Goal: Contribute content: Contribute content

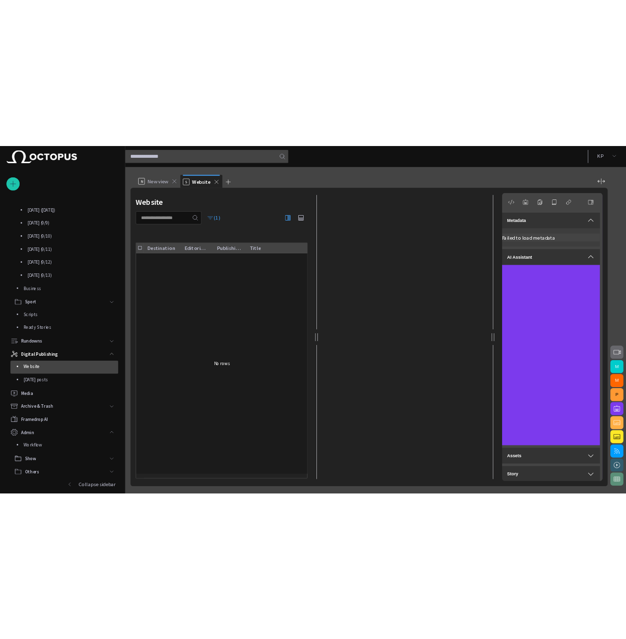
scroll to position [28, 0]
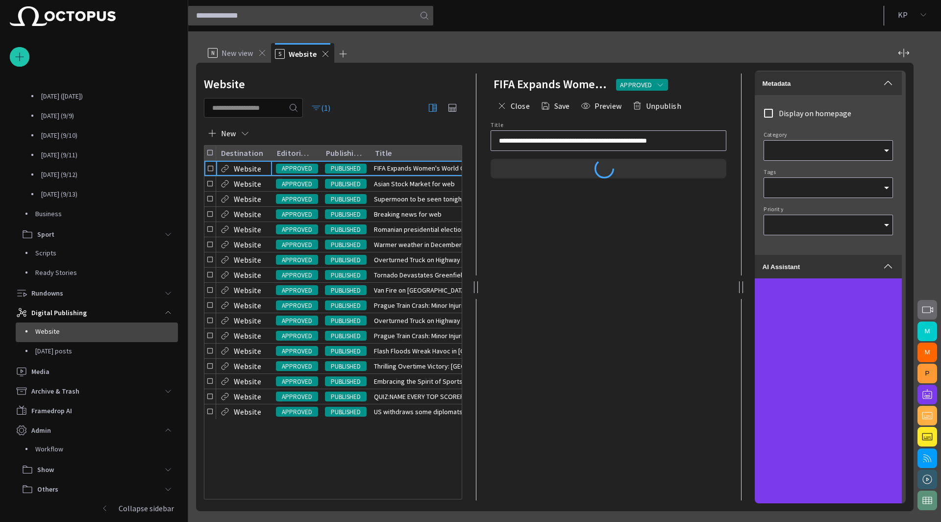
type input "*"
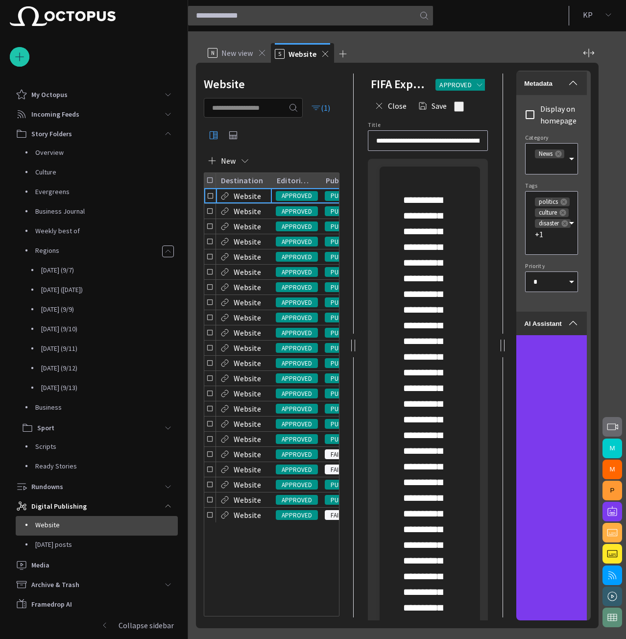
click at [126, 521] on p "Collapse sidebar" at bounding box center [146, 625] width 55 height 12
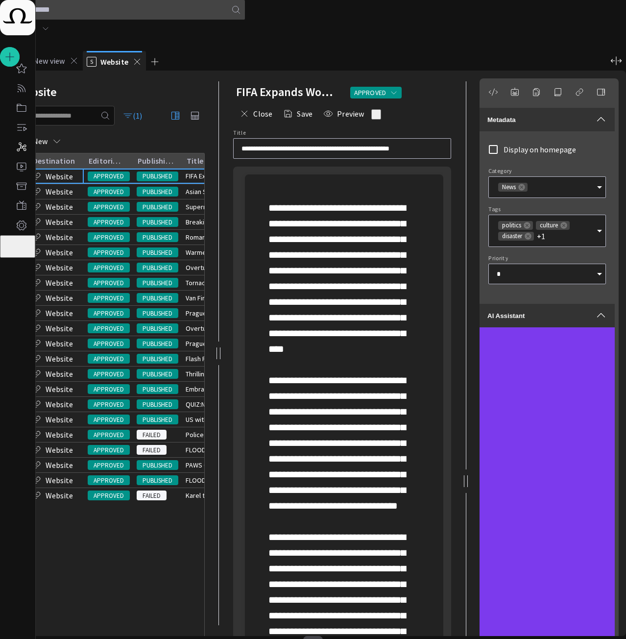
drag, startPoint x: 264, startPoint y: 148, endPoint x: 62, endPoint y: 147, distance: 201.9
click at [66, 147] on div "Website (1) New Destination Editorial status Publishing status Title RemoteLink…" at bounding box center [317, 353] width 618 height 565
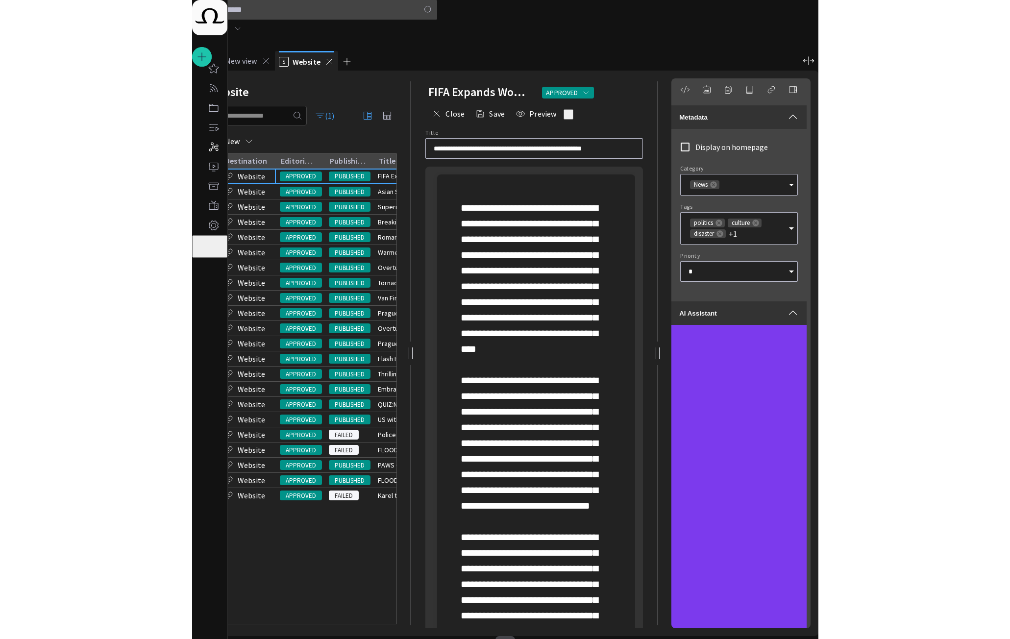
scroll to position [0, 0]
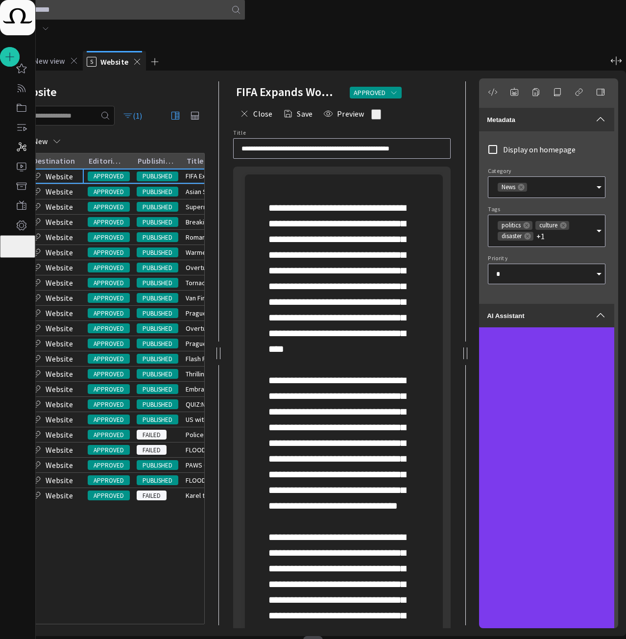
click at [595, 114] on span "button" at bounding box center [601, 120] width 12 height 12
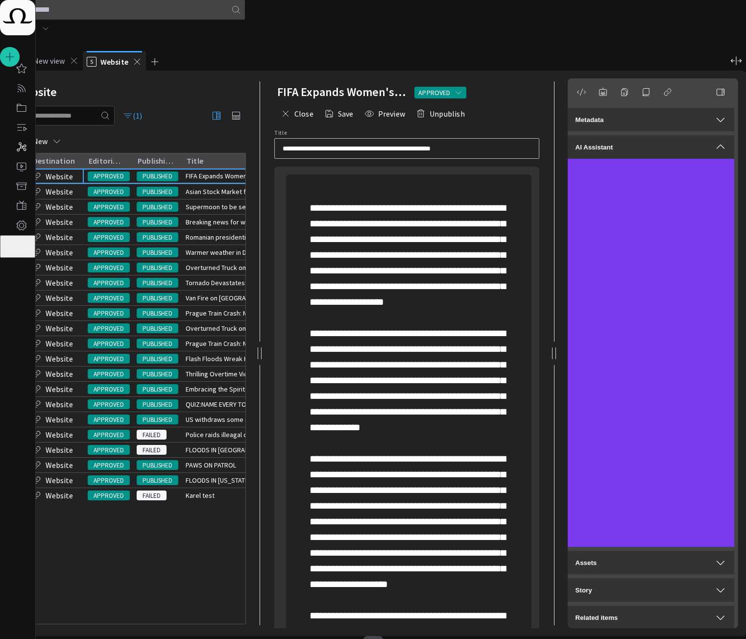
click at [431, 359] on p at bounding box center [409, 443] width 198 height 486
click at [302, 186] on span "button" at bounding box center [296, 176] width 12 height 19
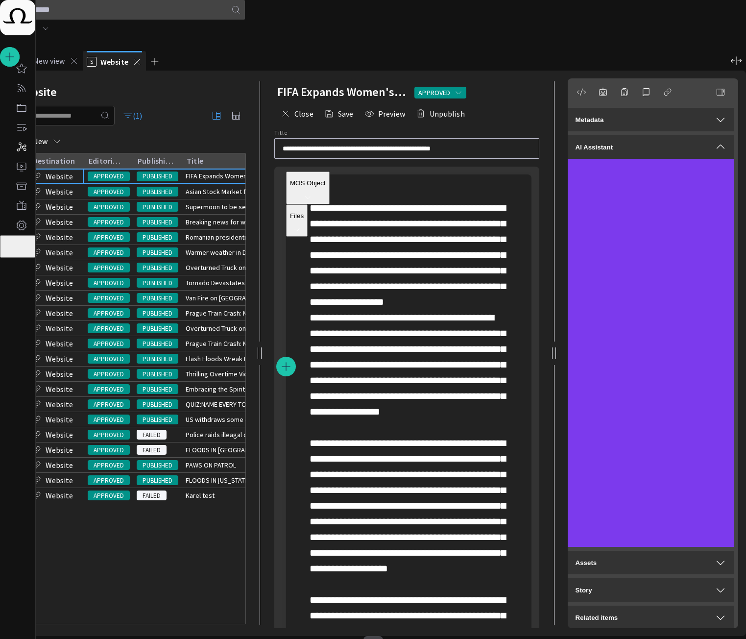
click at [326, 187] on p "MOS Object" at bounding box center [308, 182] width 36 height 7
click at [345, 223] on span "MOS Object" at bounding box center [325, 218] width 39 height 10
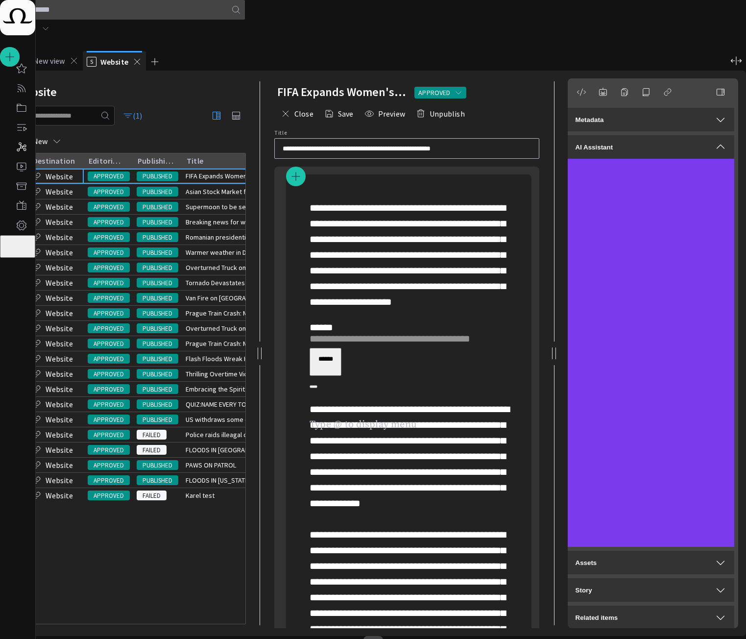
click at [379, 521] on span "button" at bounding box center [374, 646] width 12 height 12
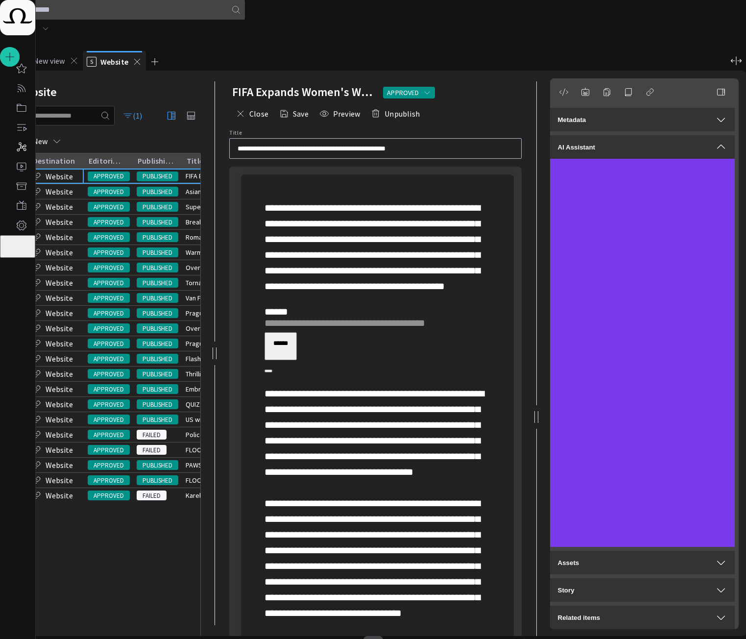
drag, startPoint x: 276, startPoint y: 346, endPoint x: 115, endPoint y: 345, distance: 161.2
click at [115, 345] on div "Website (1) New Destination Editorial status Publishing status Title RemoteLink…" at bounding box center [377, 353] width 738 height 565
click at [383, 521] on button "button" at bounding box center [374, 646] width 20 height 20
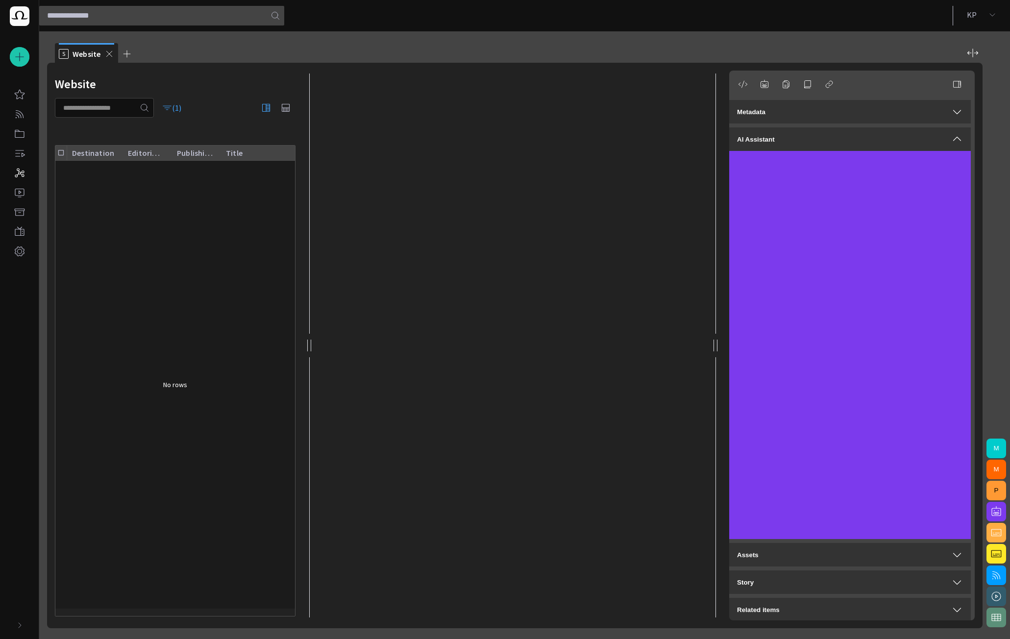
scroll to position [1, 0]
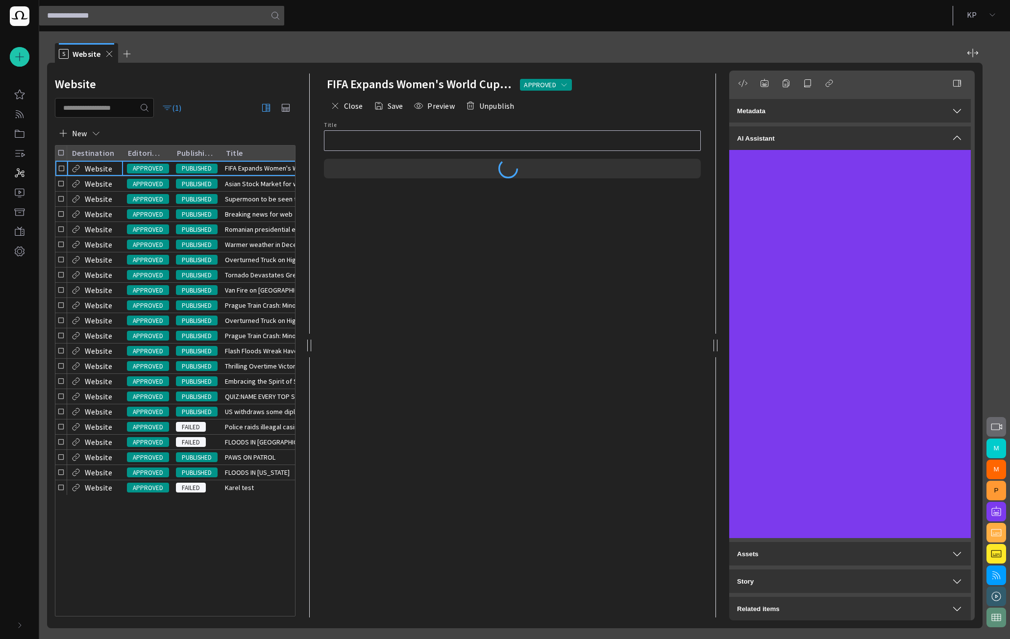
type input "**********"
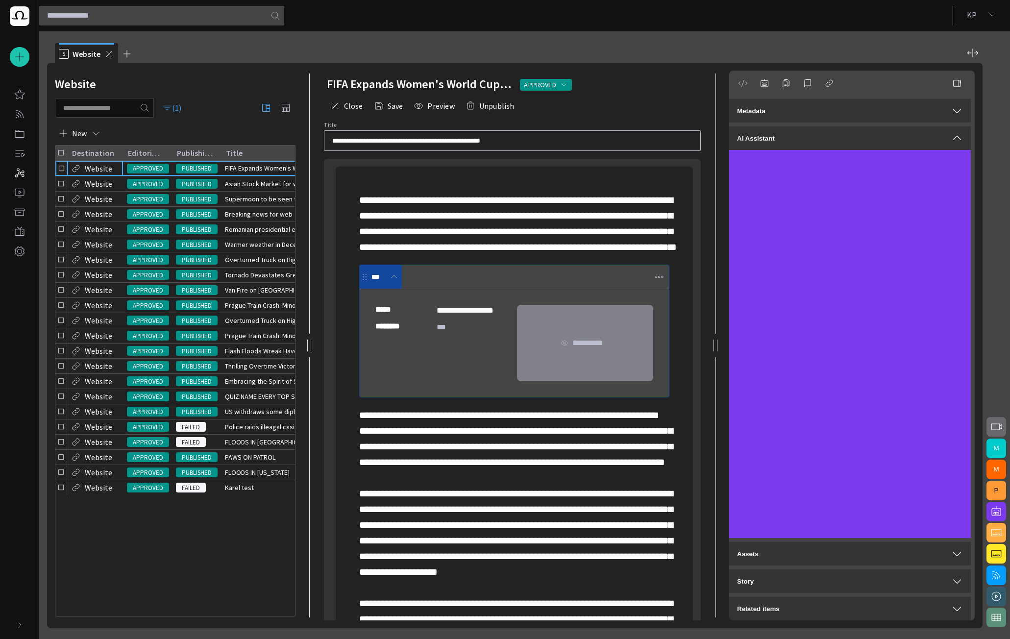
click at [738, 83] on span "button" at bounding box center [743, 83] width 10 height 10
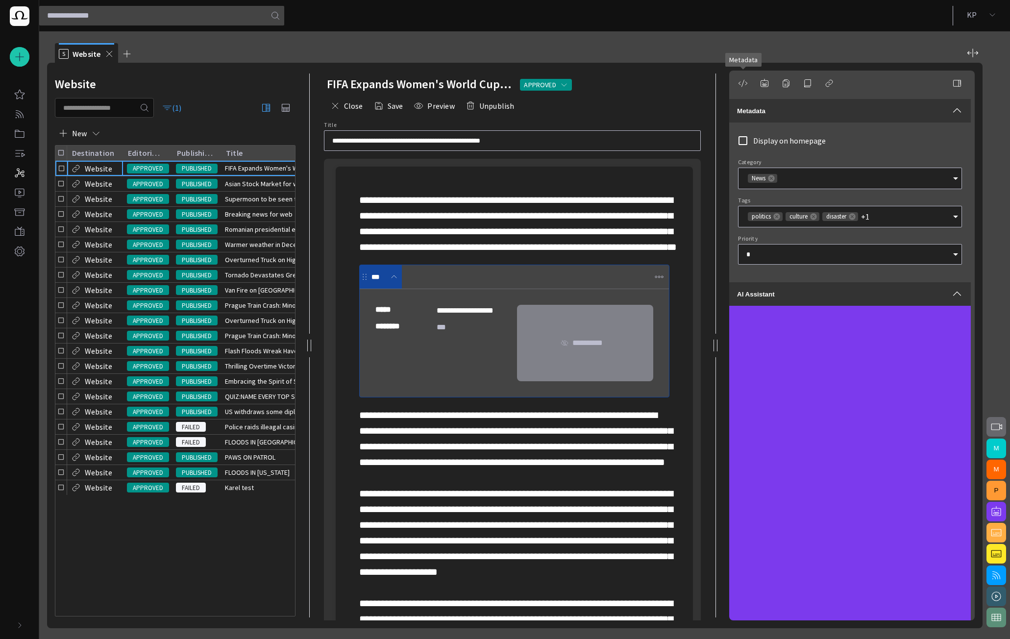
type input "*"
click at [24, 57] on span "button" at bounding box center [20, 56] width 12 height 13
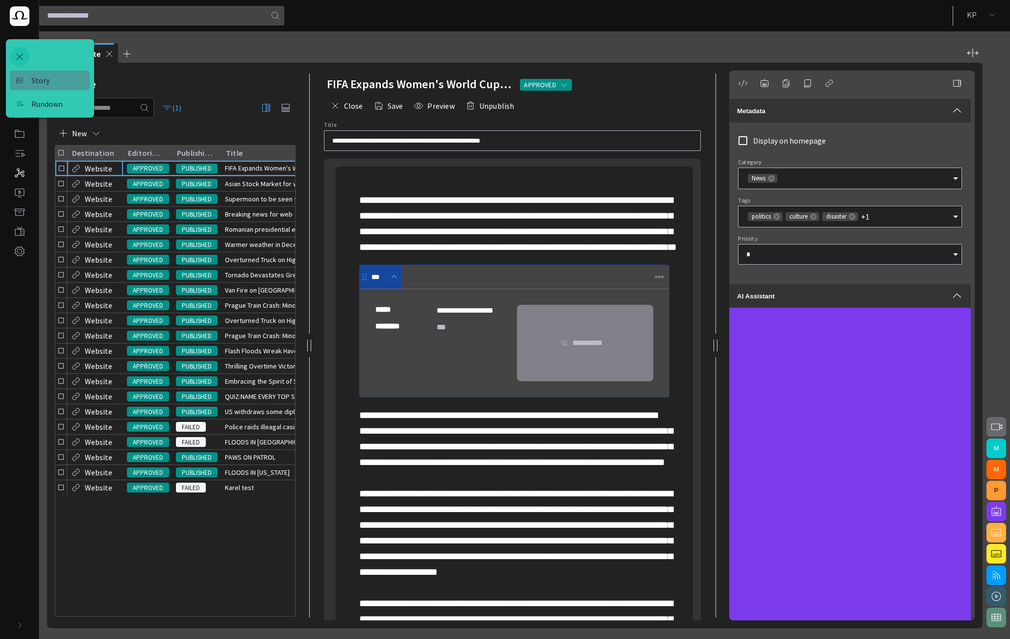
click at [40, 78] on span "Story" at bounding box center [54, 80] width 60 height 12
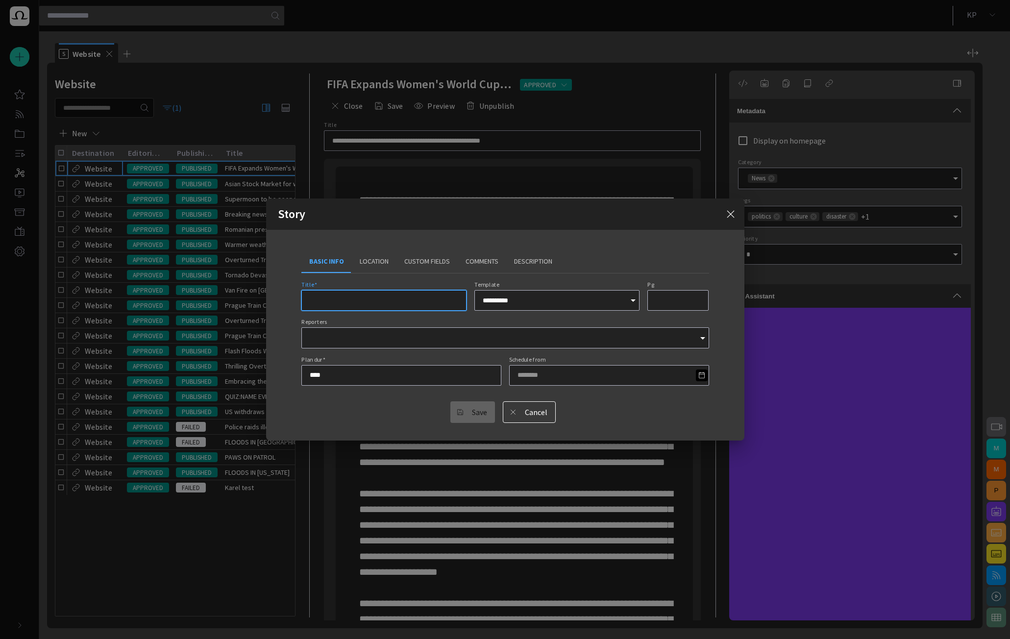
click at [372, 264] on button "Location" at bounding box center [374, 261] width 45 height 24
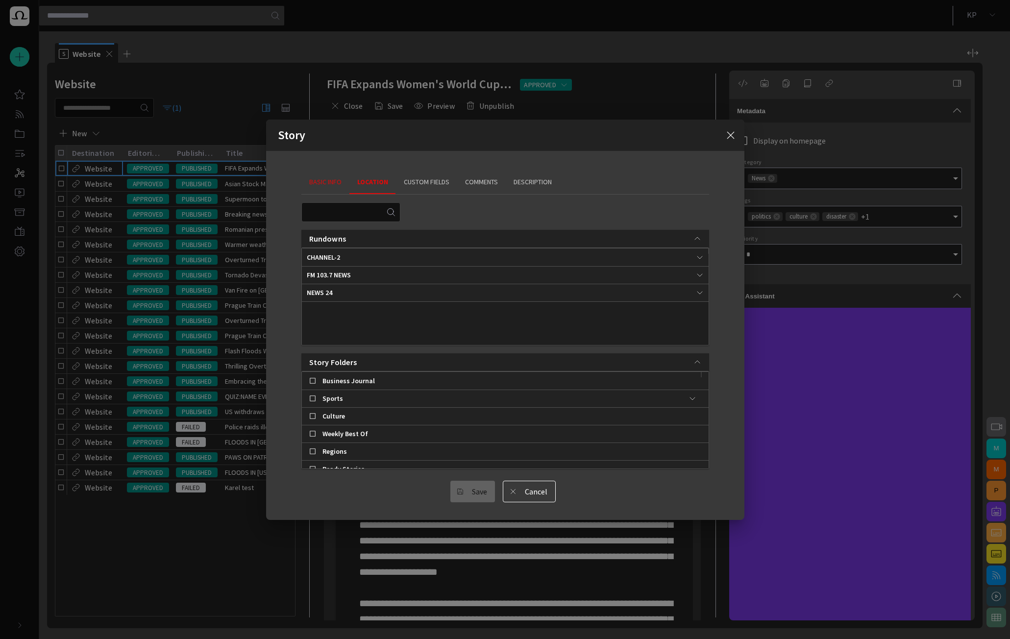
click at [427, 181] on button "Custom Fields" at bounding box center [426, 183] width 61 height 24
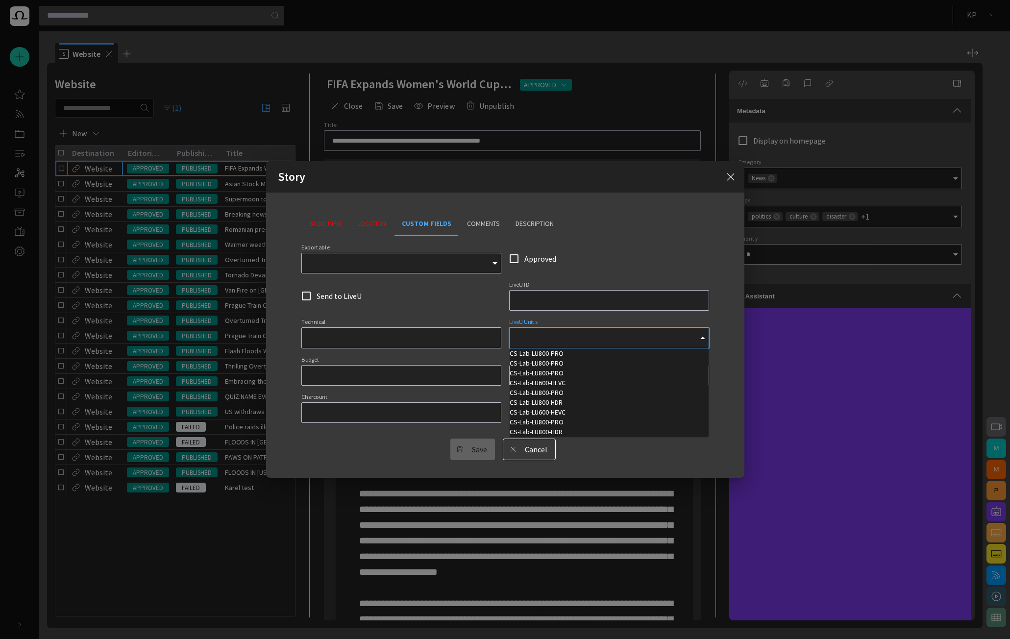
click at [538, 342] on input "LiveU Units" at bounding box center [605, 338] width 176 height 10
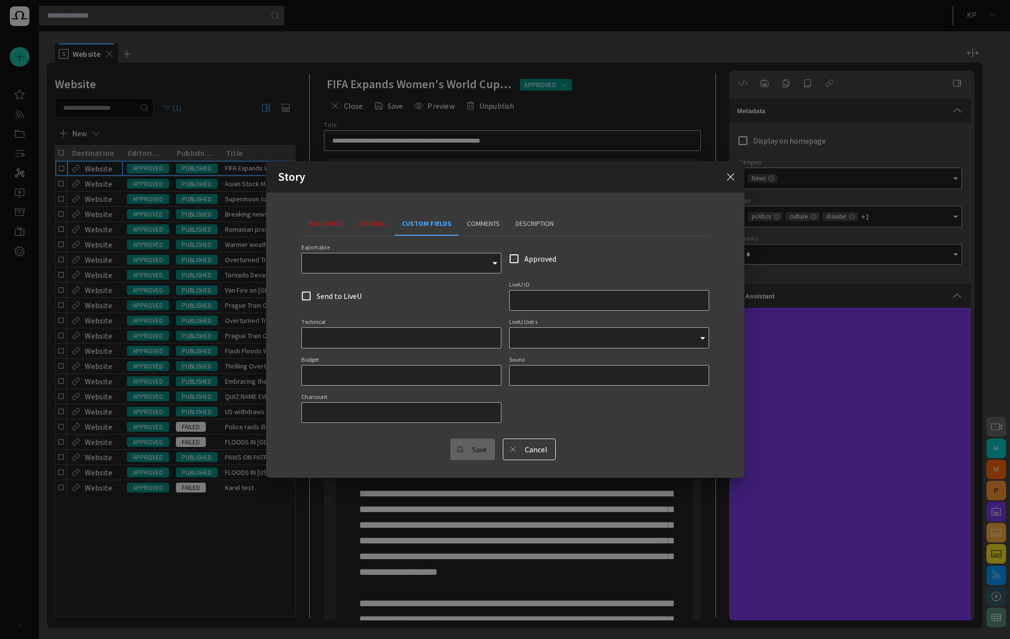
click at [514, 283] on label "LiveU ID" at bounding box center [519, 285] width 20 height 8
drag, startPoint x: 522, startPoint y: 287, endPoint x: 520, endPoint y: 294, distance: 7.0
click at [521, 289] on div "LiveU ID" at bounding box center [609, 295] width 200 height 29
click at [520, 279] on div "Exportable Approved Send to LiveU LiveU ID Technical LiveU Units Budget Sound C…" at bounding box center [505, 335] width 408 height 183
click at [383, 343] on div at bounding box center [401, 337] width 200 height 21
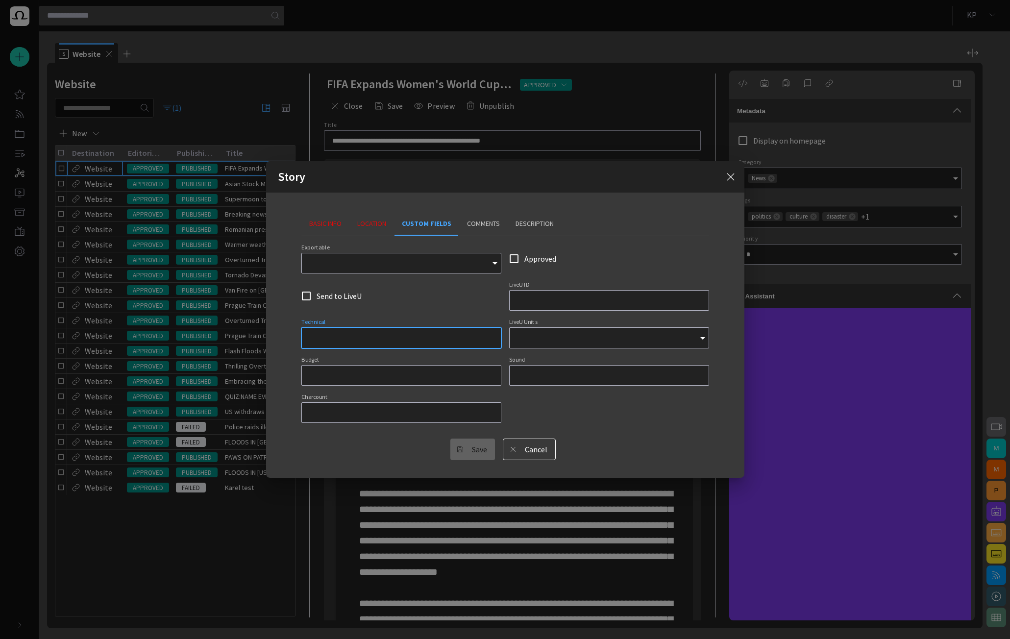
click at [371, 383] on div at bounding box center [401, 375] width 200 height 21
click at [372, 419] on div at bounding box center [401, 412] width 200 height 21
click at [387, 420] on div at bounding box center [401, 412] width 200 height 21
click at [328, 405] on div at bounding box center [401, 412] width 200 height 21
drag, startPoint x: 320, startPoint y: 405, endPoint x: 339, endPoint y: 416, distance: 21.8
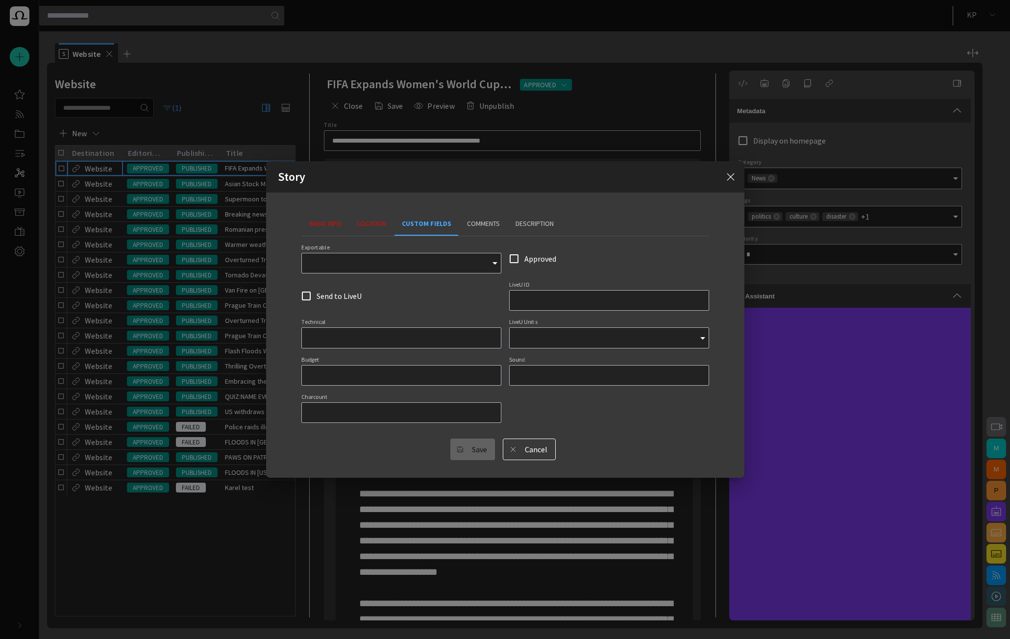
click at [320, 430] on form "Exportable Approved Send to LiveU LiveU ID Technical LiveU Units Budget Sound C…" at bounding box center [505, 352] width 408 height 216
drag, startPoint x: 302, startPoint y: 248, endPoint x: 367, endPoint y: 258, distance: 65.4
click at [367, 258] on div "Exportable" at bounding box center [401, 258] width 200 height 29
click at [544, 348] on div at bounding box center [609, 337] width 200 height 21
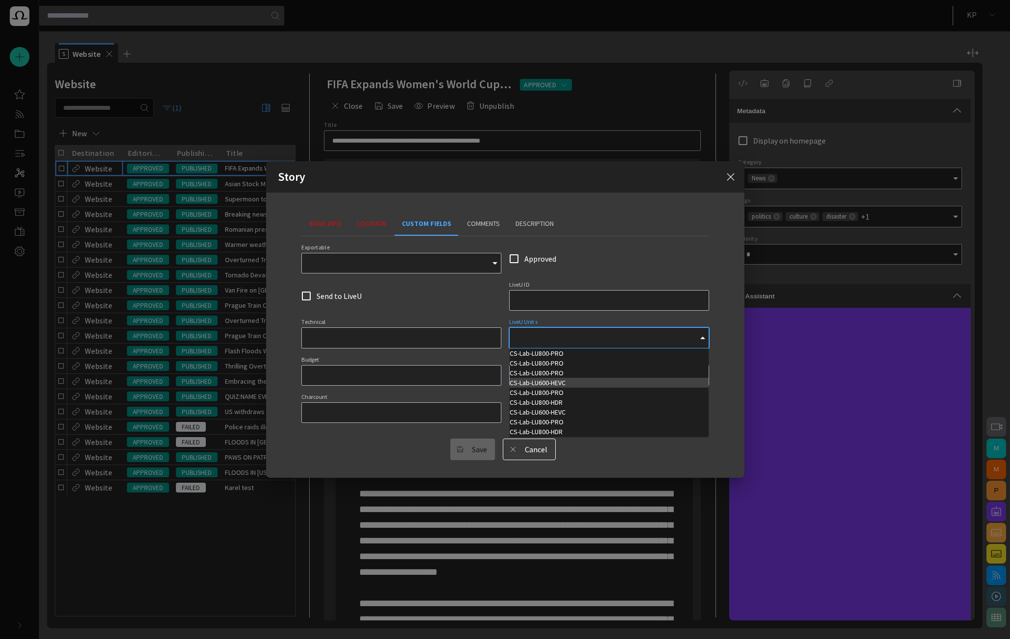
click at [546, 387] on td "CS-Lab-LU600-HEVC" at bounding box center [609, 383] width 199 height 10
type input "**********"
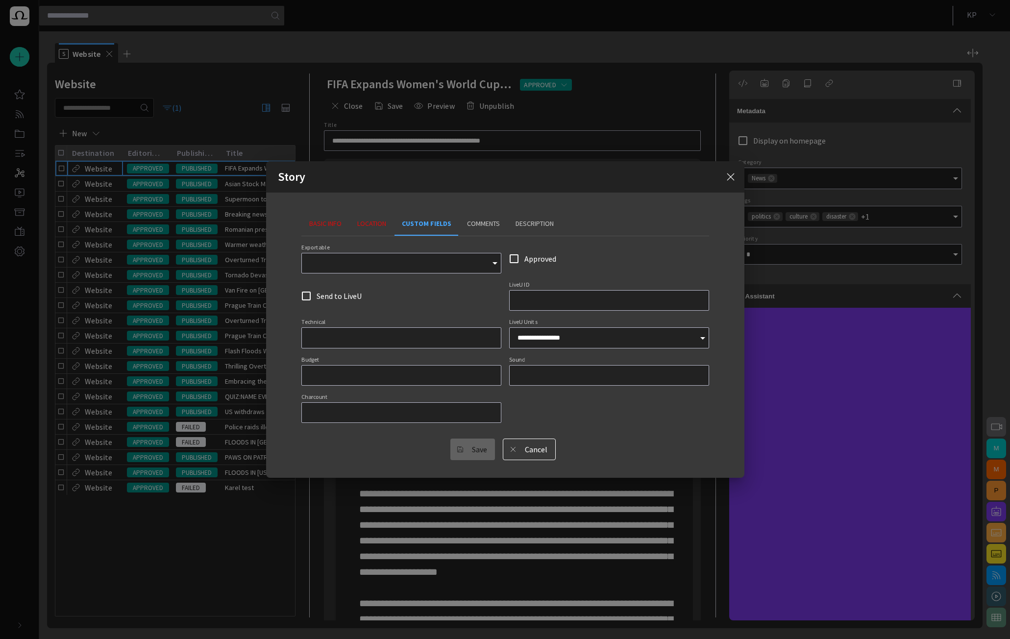
click at [579, 269] on div "Approved" at bounding box center [609, 258] width 200 height 29
click at [735, 183] on div "Story" at bounding box center [505, 176] width 478 height 31
click at [728, 179] on span "button" at bounding box center [731, 177] width 12 height 12
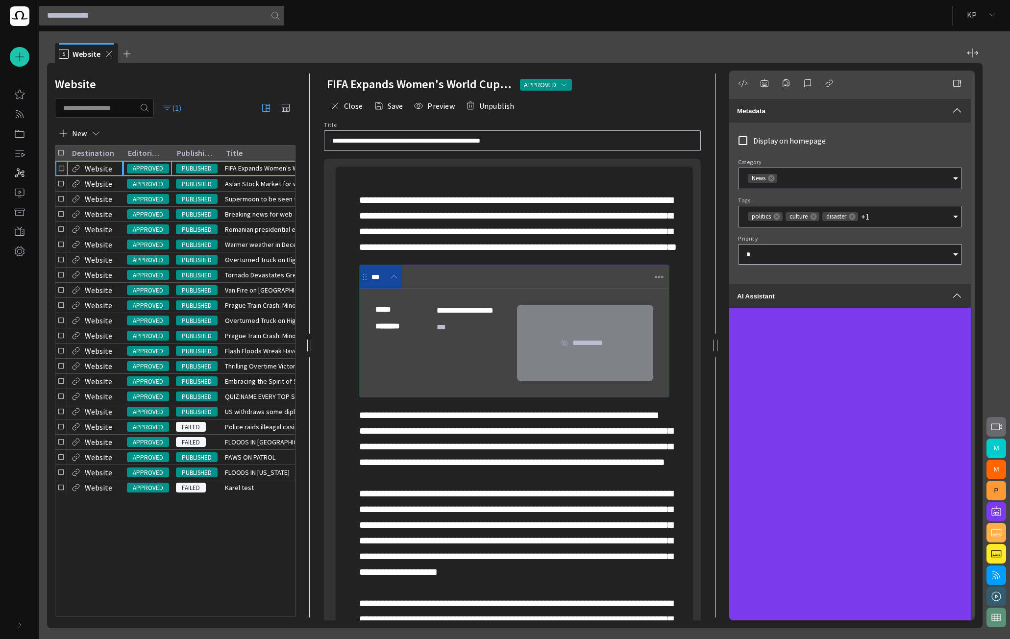
click at [153, 173] on span "APPROVED" at bounding box center [148, 169] width 42 height 10
click at [197, 173] on span "PUBLISHED" at bounding box center [197, 169] width 42 height 10
click at [208, 204] on span "PUBLISHED" at bounding box center [197, 200] width 42 height 10
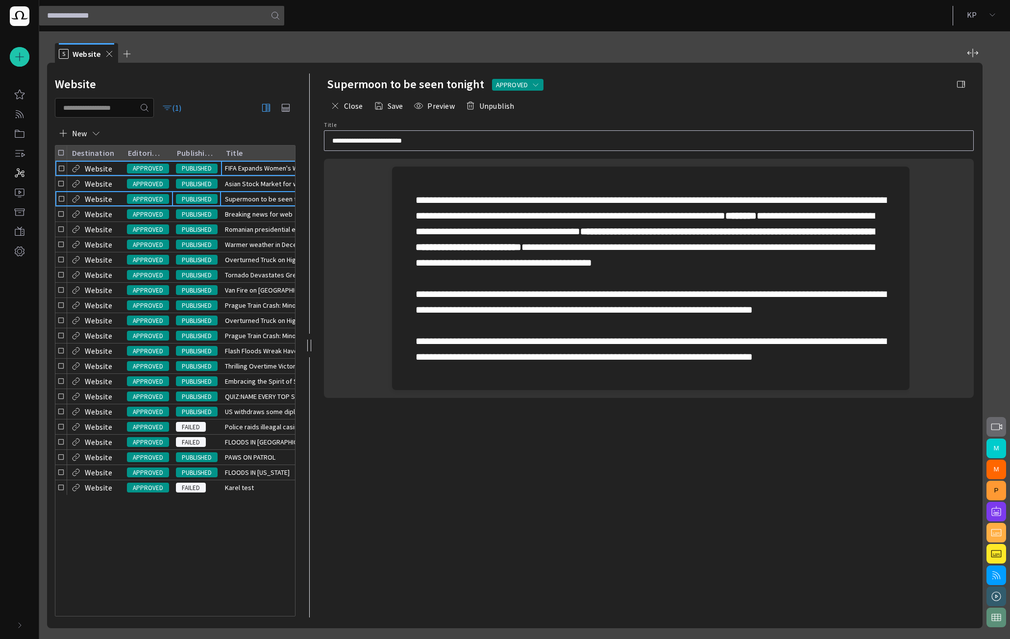
click at [243, 173] on span "FIFA Expands Women's World Cup and Announces New Funding Ini" at bounding box center [294, 168] width 139 height 10
type input "**********"
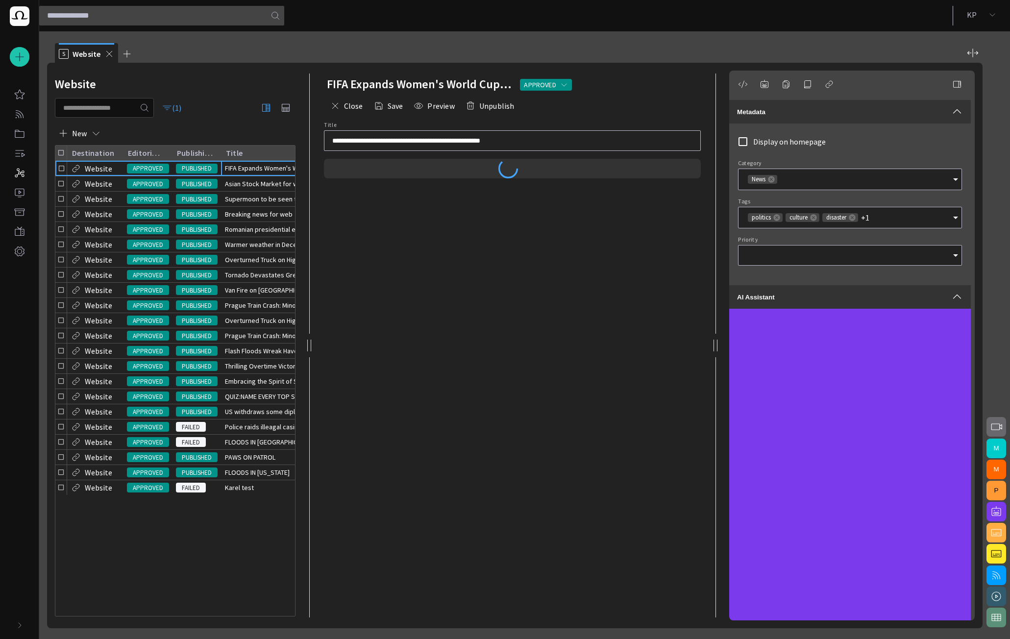
type input "*"
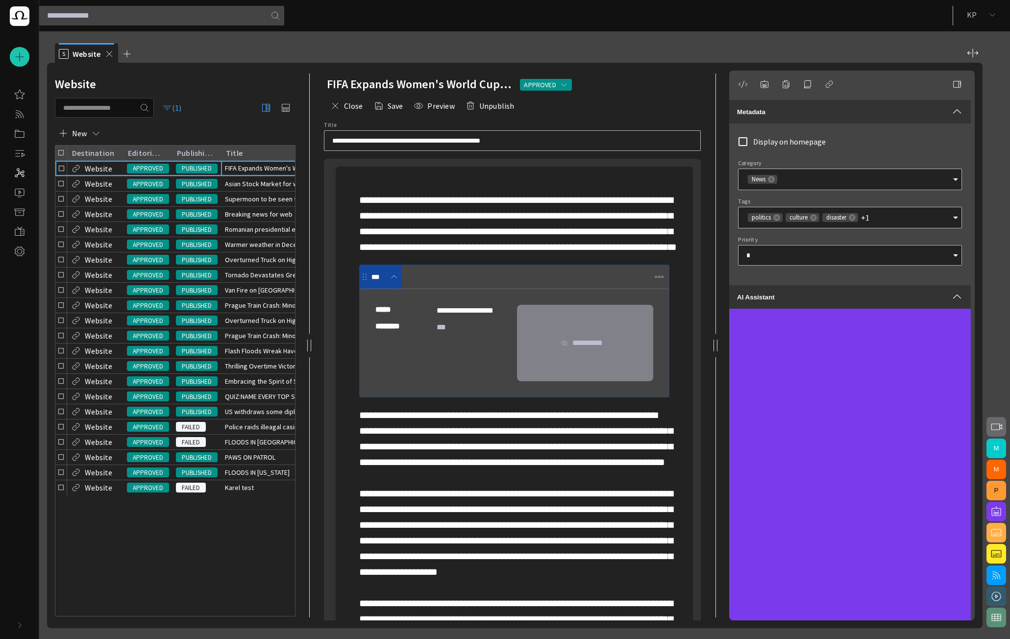
scroll to position [157, 0]
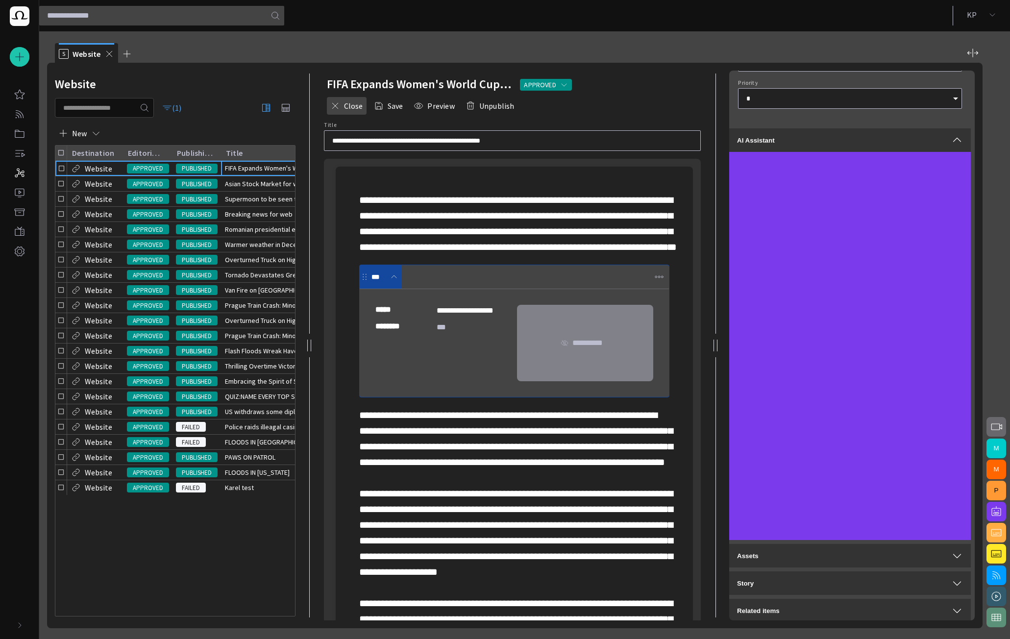
click at [346, 107] on button "Close" at bounding box center [347, 106] width 40 height 18
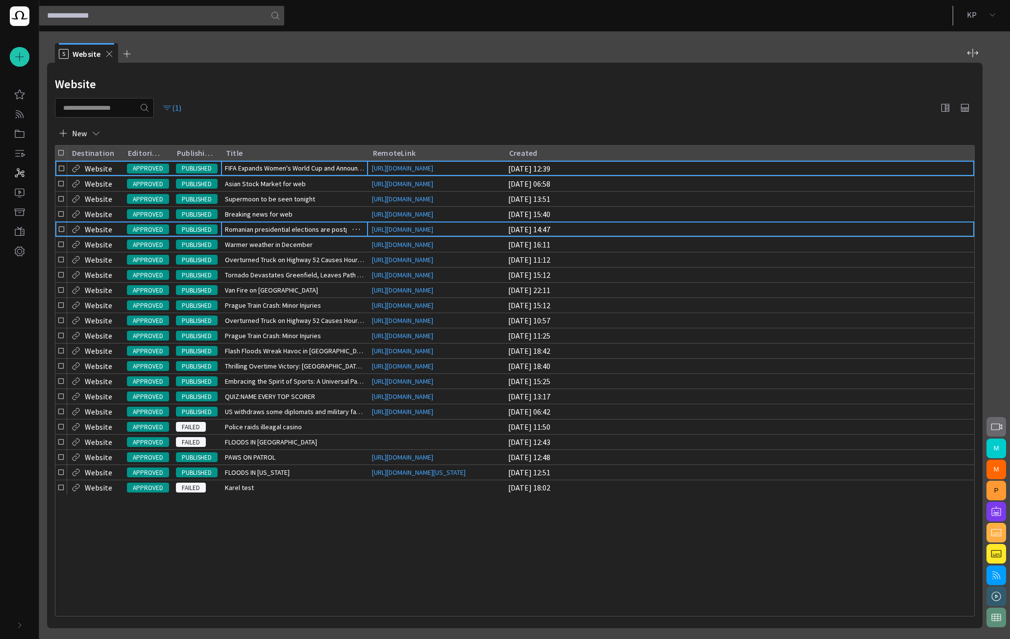
click at [247, 234] on span "Romanian presidential elections are postponed" at bounding box center [294, 229] width 139 height 10
click at [262, 173] on span "FIFA Expands Women's World Cup and Announces New Funding Ini" at bounding box center [294, 168] width 139 height 10
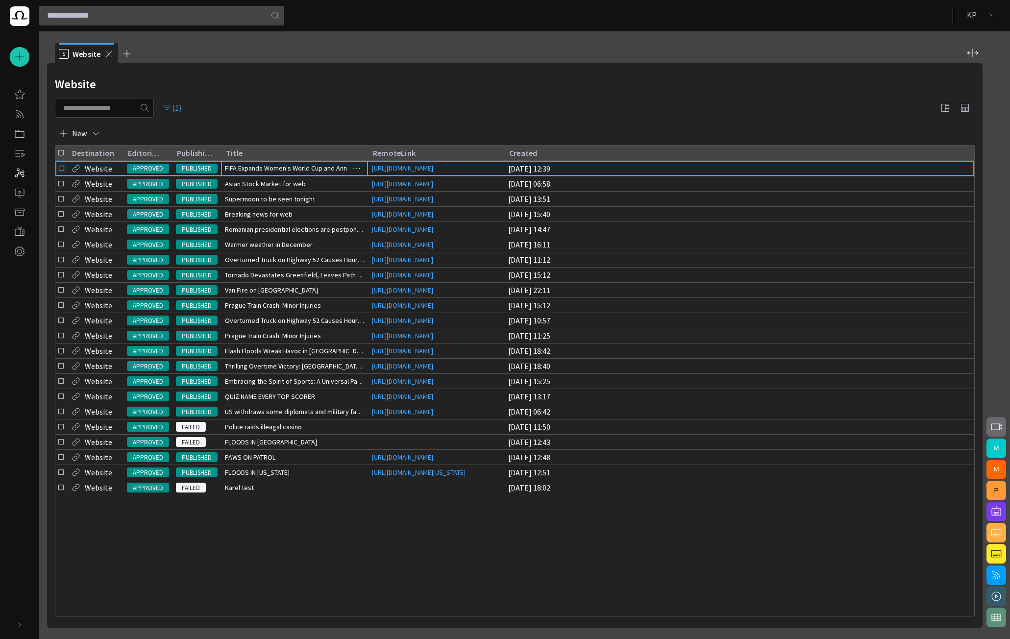
click at [270, 173] on span "FIFA Expands Women's World Cup and Announces New Funding Ini" at bounding box center [294, 168] width 139 height 10
click at [271, 173] on span "FIFA Expands Women's World Cup and Announces New Funding Ini" at bounding box center [294, 168] width 139 height 10
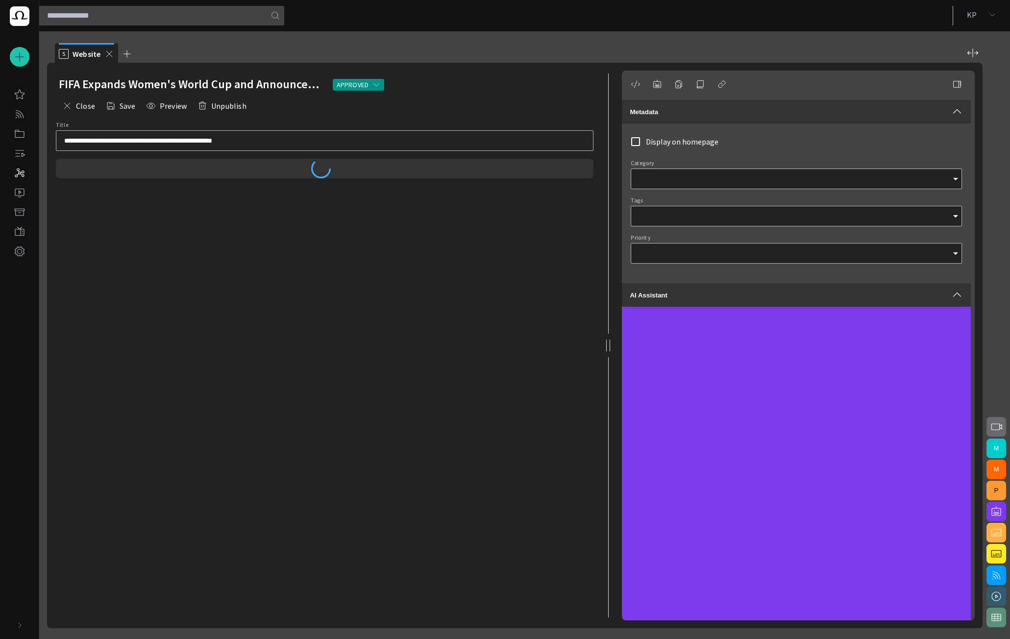
type input "*"
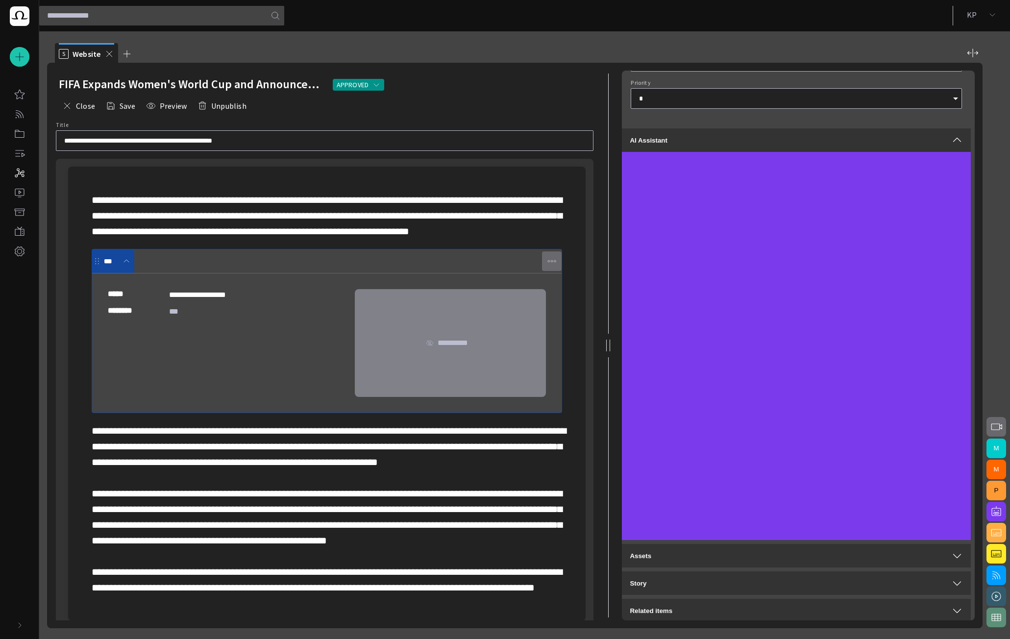
click at [550, 266] on span "button" at bounding box center [552, 261] width 10 height 10
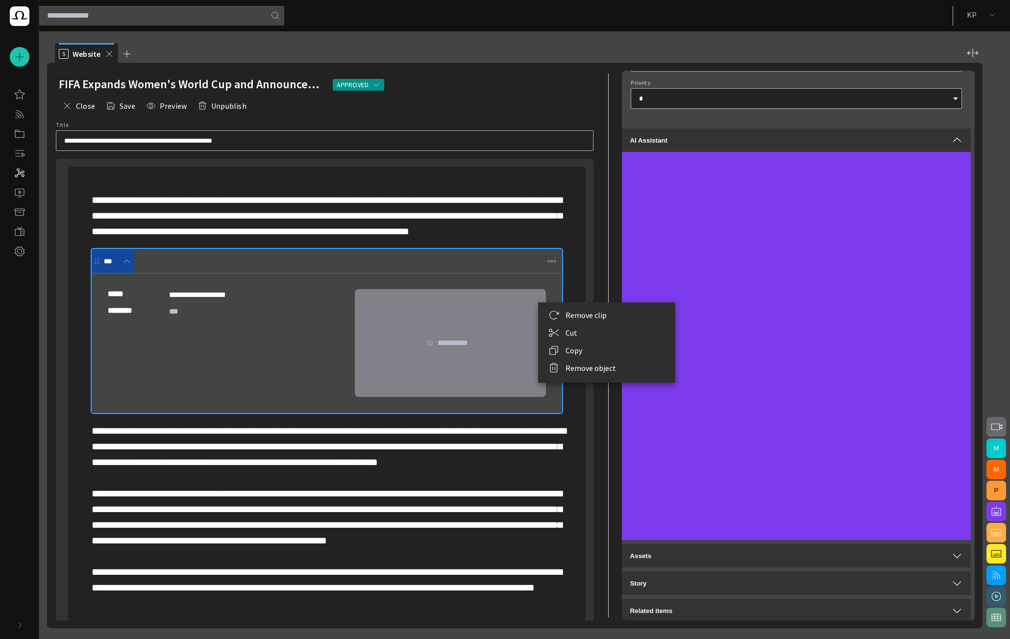
click at [588, 369] on li "Remove object" at bounding box center [606, 368] width 137 height 18
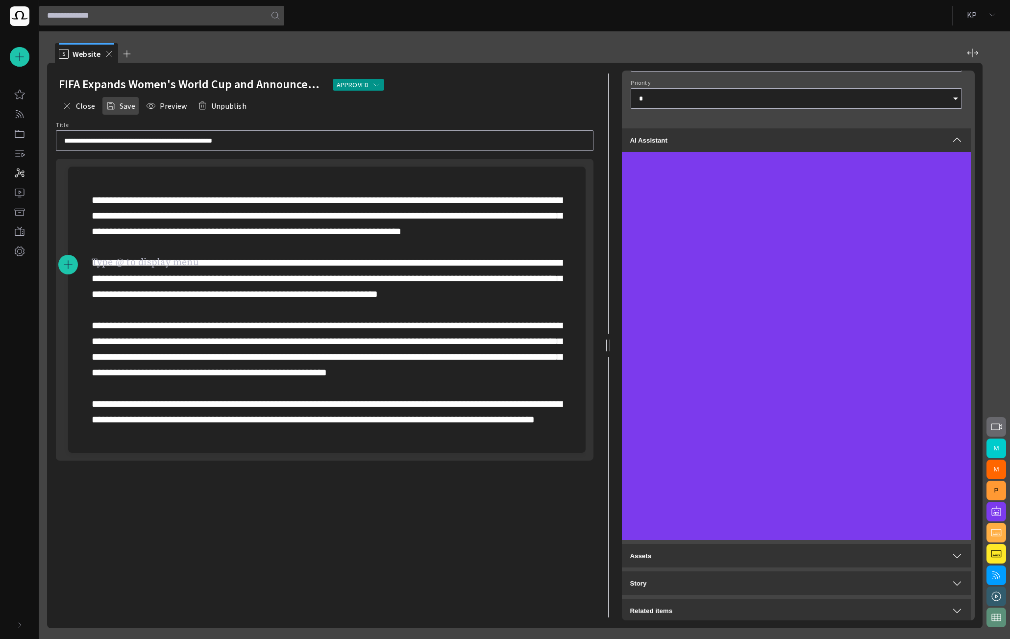
click at [116, 108] on button "Save" at bounding box center [120, 106] width 36 height 18
click at [82, 108] on button "Close" at bounding box center [79, 106] width 40 height 18
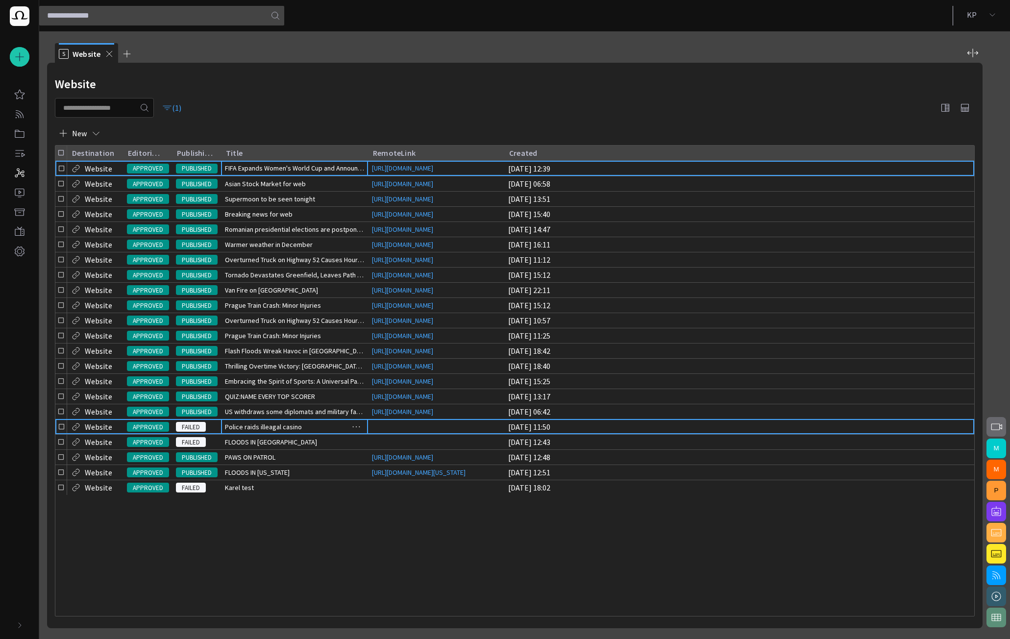
click at [229, 432] on span "Police raids illeagal casino" at bounding box center [263, 427] width 77 height 10
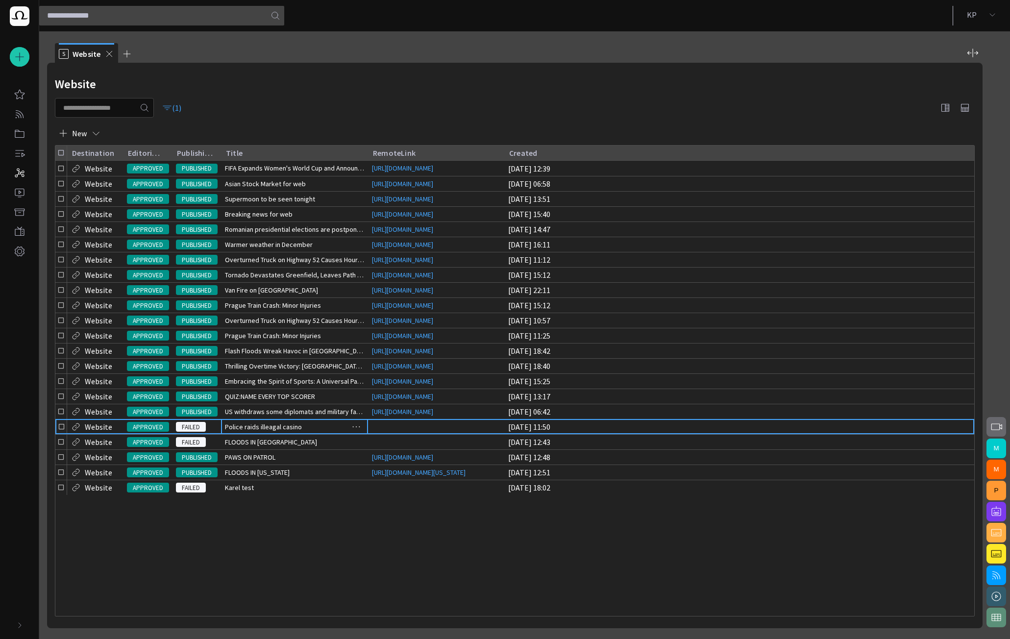
click at [229, 432] on span "Police raids illeagal casino" at bounding box center [263, 427] width 77 height 10
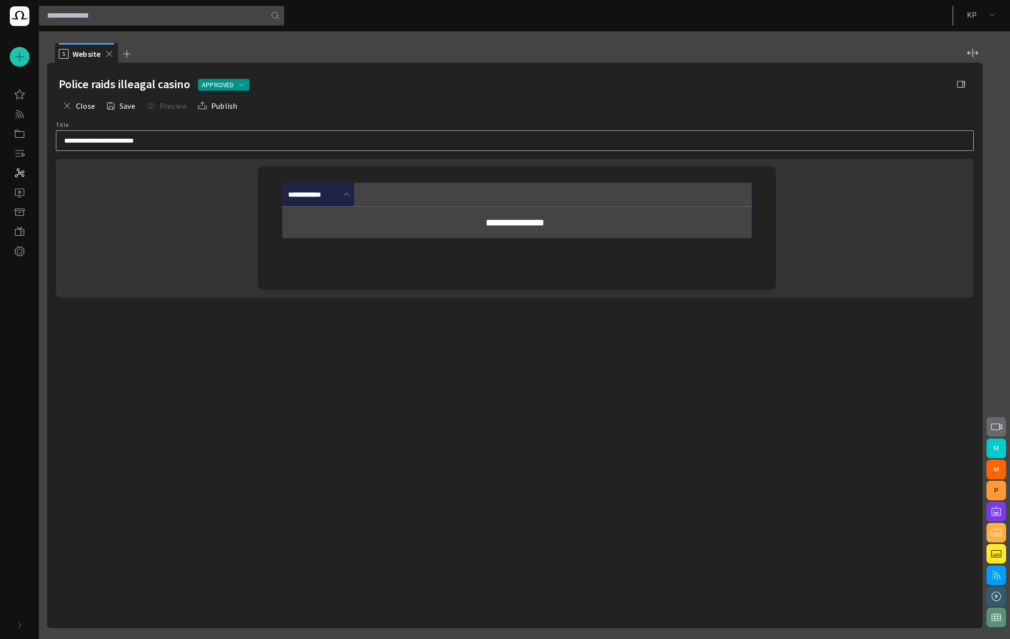
click at [343, 191] on span at bounding box center [347, 195] width 8 height 8
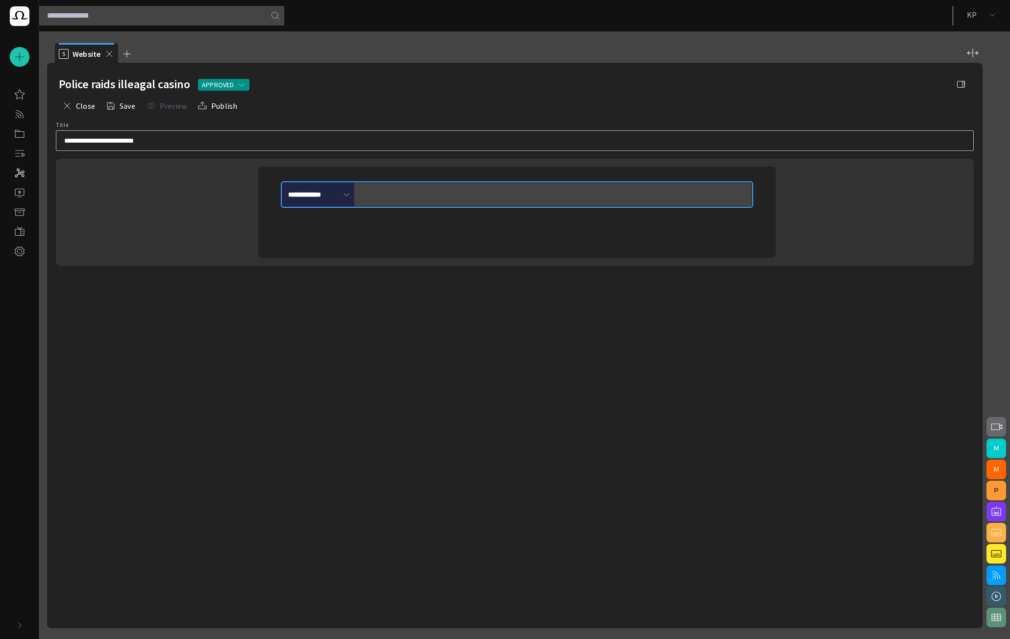
click at [343, 191] on span at bounding box center [347, 195] width 8 height 8
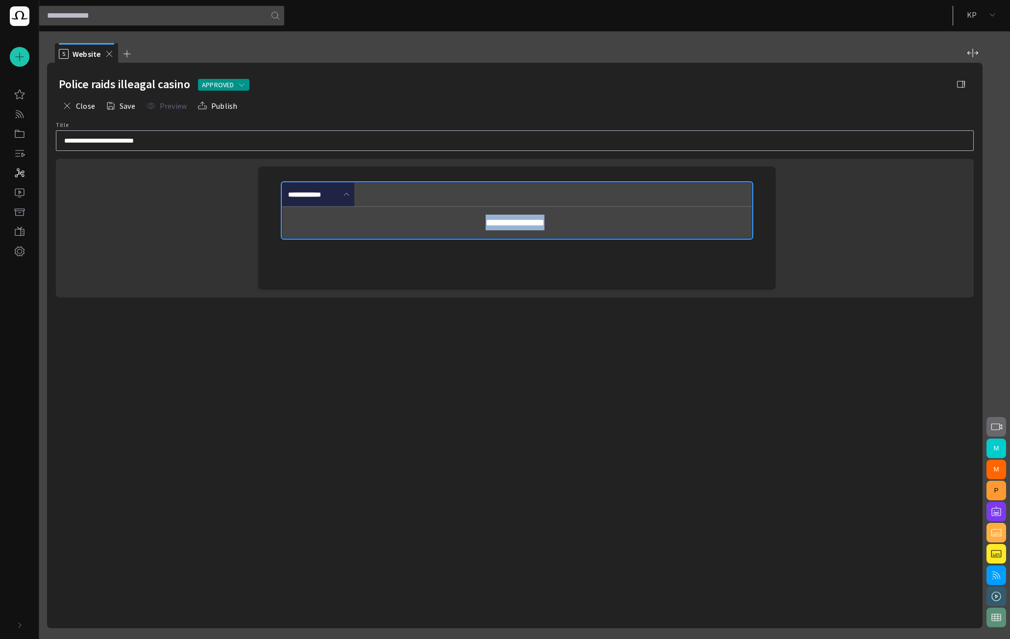
drag, startPoint x: 474, startPoint y: 223, endPoint x: 606, endPoint y: 220, distance: 131.9
click at [606, 220] on div "**********" at bounding box center [515, 222] width 466 height 31
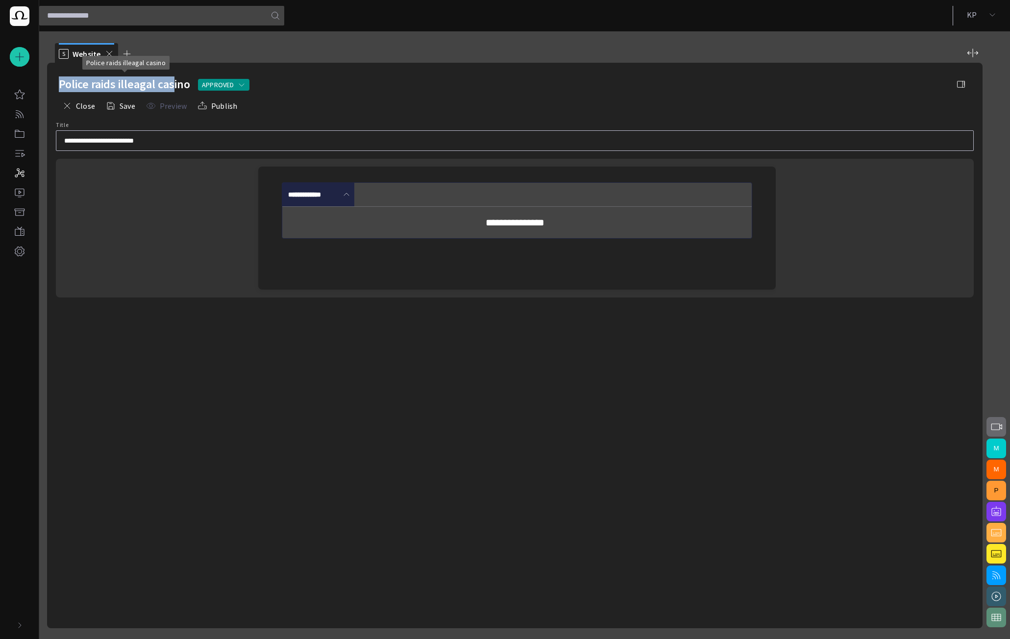
drag, startPoint x: 59, startPoint y: 81, endPoint x: 180, endPoint y: 75, distance: 121.7
click at [178, 75] on div "Police raids illeagal casino APPROVED" at bounding box center [515, 84] width 912 height 20
click at [964, 86] on span "button" at bounding box center [961, 84] width 10 height 10
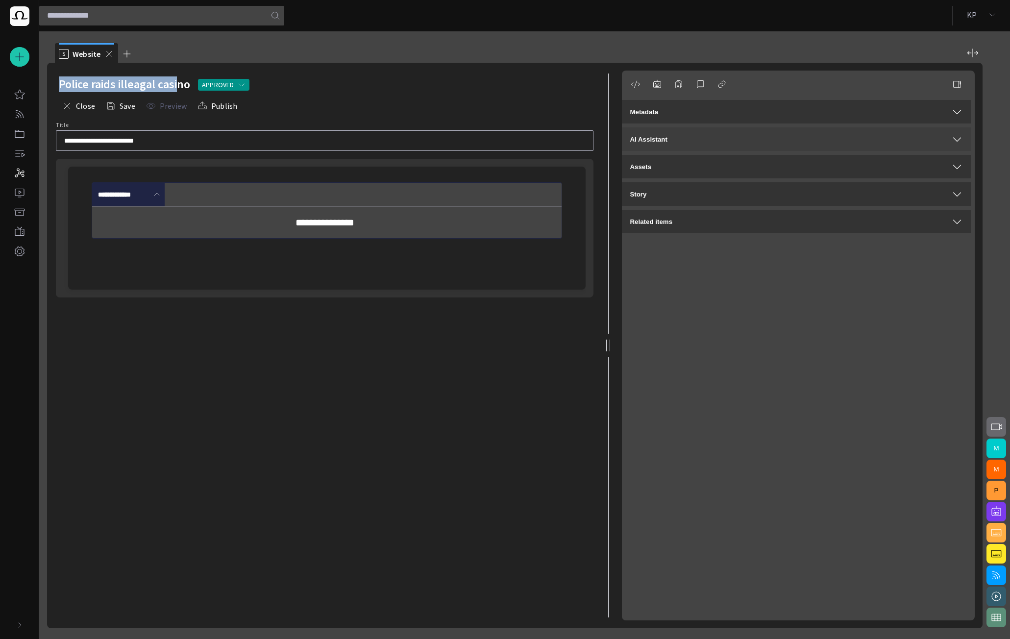
click at [676, 134] on div "AI Assistant" at bounding box center [796, 139] width 333 height 12
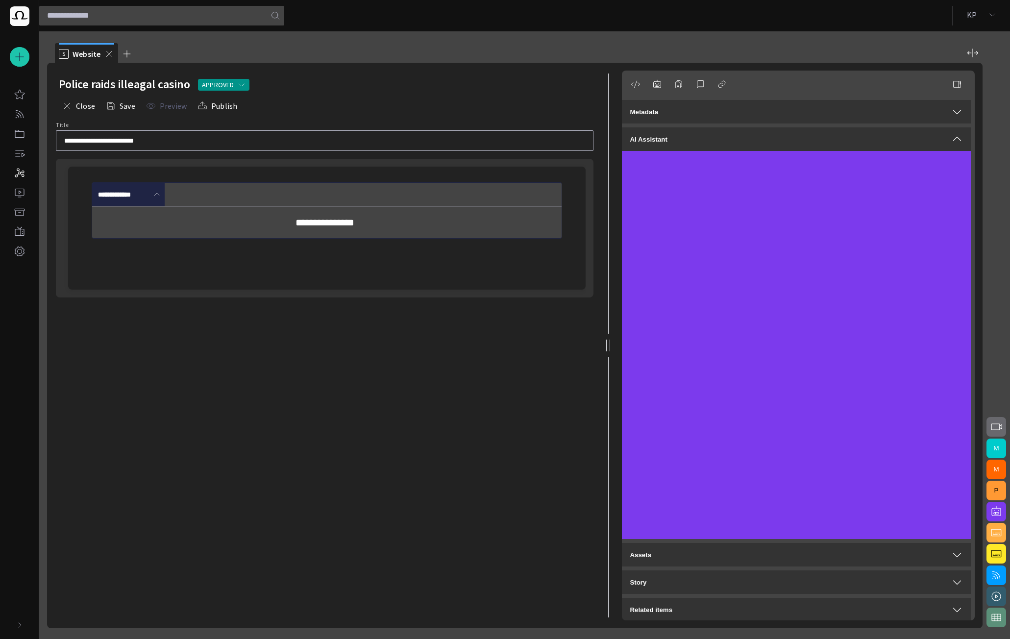
click at [328, 263] on p "﻿" at bounding box center [327, 256] width 470 height 16
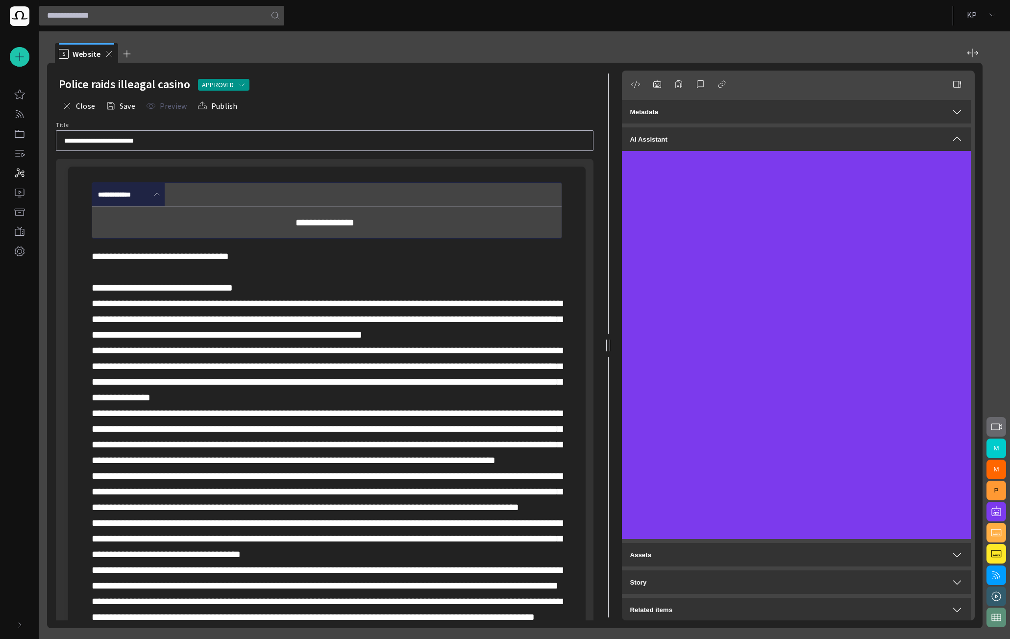
click at [557, 197] on div "**********" at bounding box center [326, 195] width 469 height 24
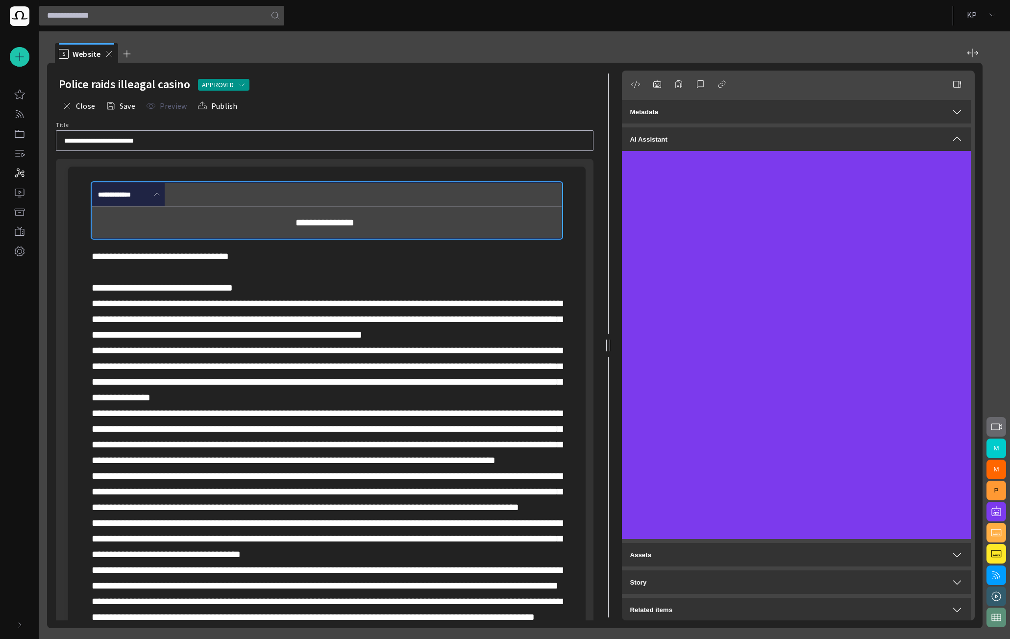
click at [549, 194] on div "**********" at bounding box center [326, 195] width 469 height 24
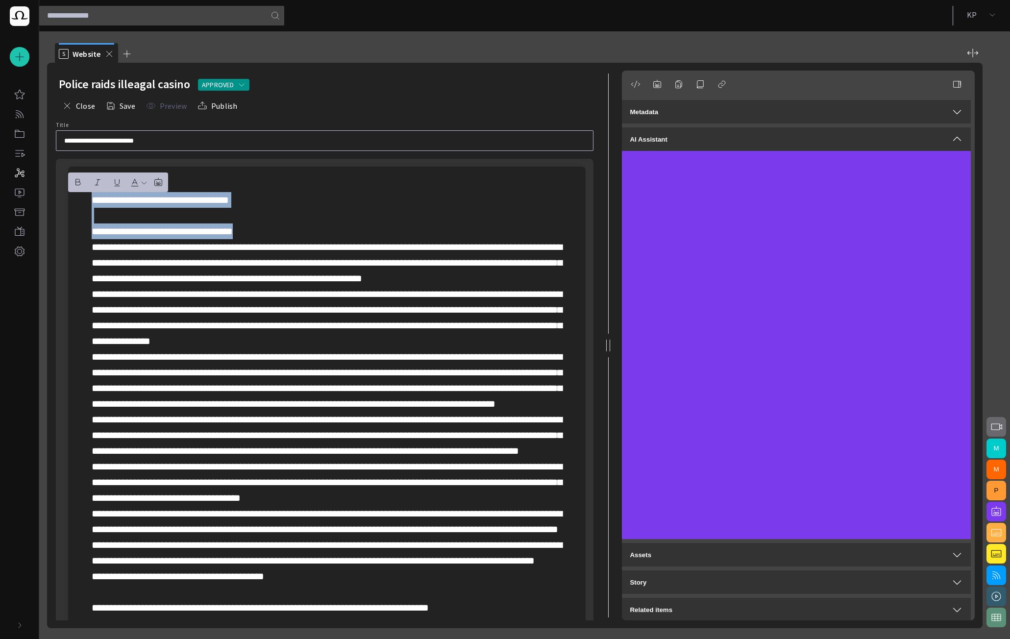
drag, startPoint x: 266, startPoint y: 231, endPoint x: 94, endPoint y: 194, distance: 176.5
click at [94, 194] on p at bounding box center [327, 403] width 470 height 423
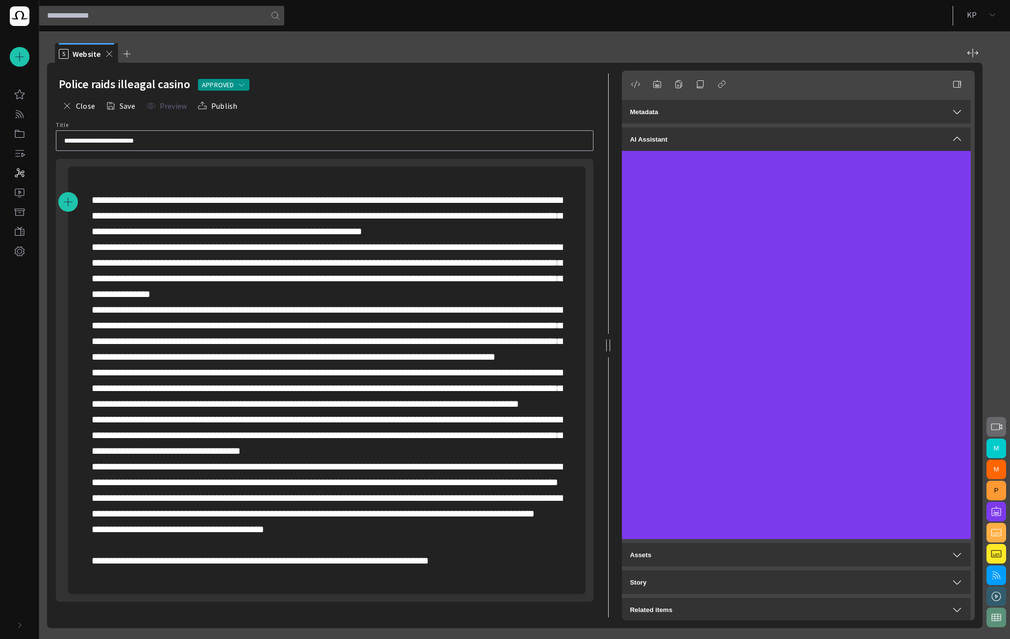
click at [313, 568] on p at bounding box center [327, 380] width 470 height 376
click at [179, 242] on p at bounding box center [327, 380] width 470 height 376
click at [206, 110] on span "button" at bounding box center [202, 106] width 10 height 10
click at [76, 108] on button "Close" at bounding box center [79, 106] width 40 height 18
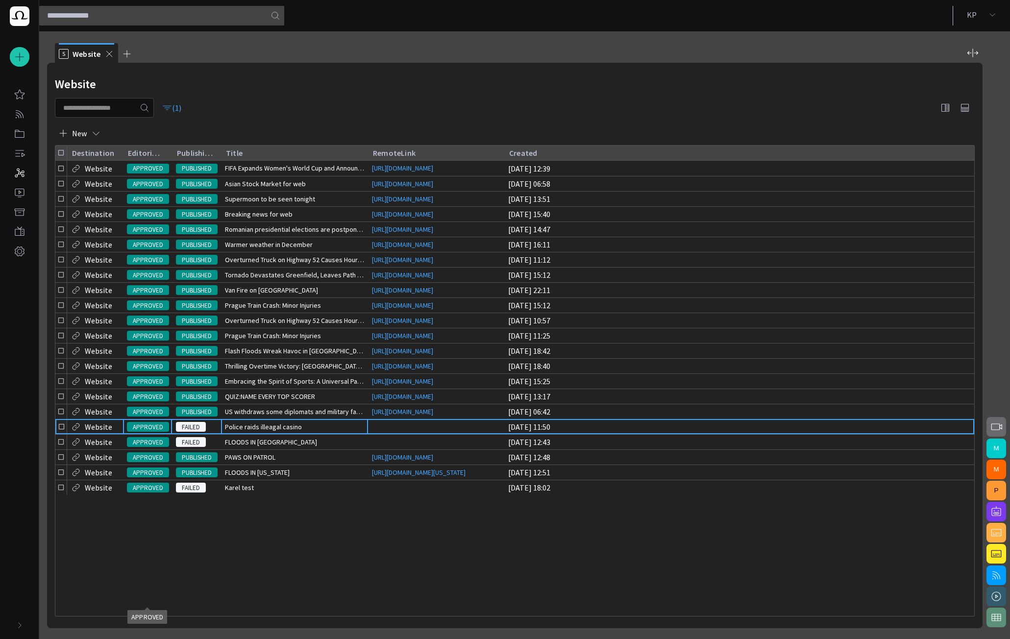
click at [143, 432] on span "APPROVED" at bounding box center [148, 427] width 42 height 10
click at [261, 432] on span "Police raids illeagal casino" at bounding box center [263, 427] width 77 height 10
click at [311, 434] on div "Police raids illeagal casino" at bounding box center [294, 426] width 147 height 15
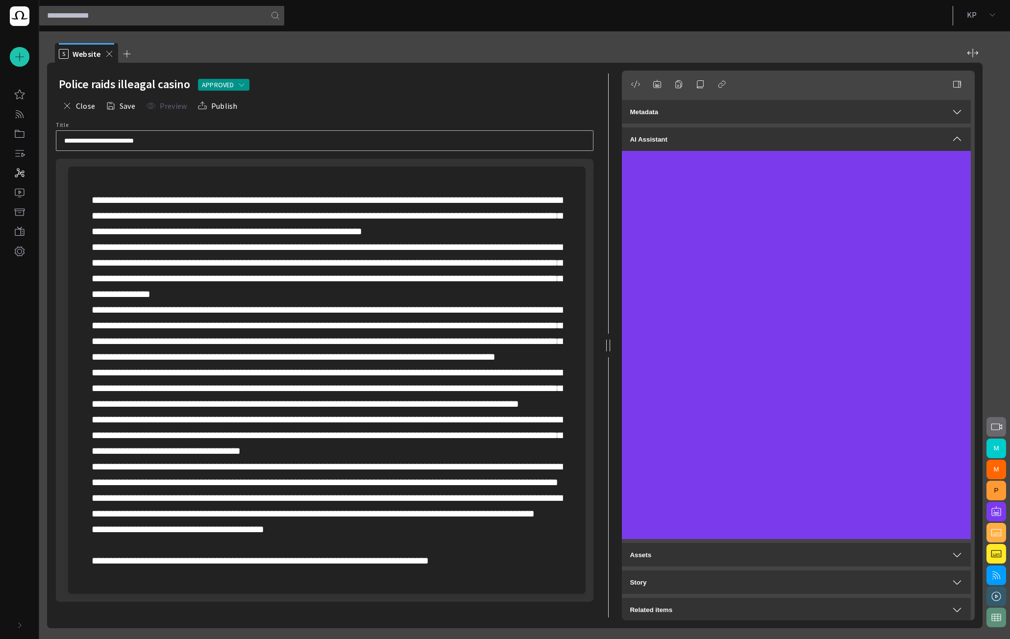
scroll to position [1, 0]
click at [204, 274] on span at bounding box center [327, 380] width 470 height 370
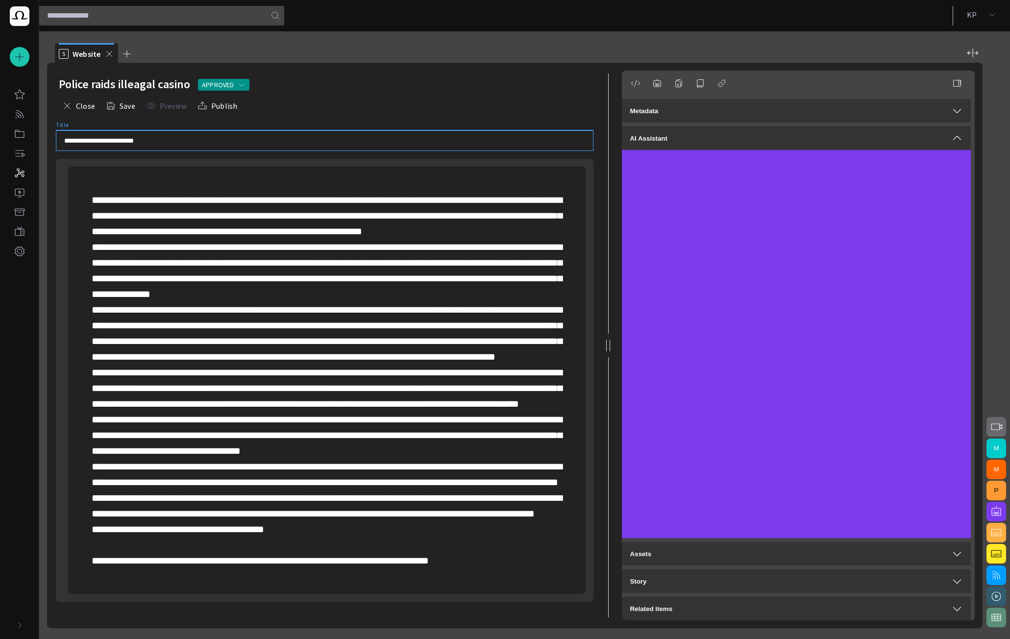
click at [133, 141] on input "**********" at bounding box center [324, 141] width 521 height 10
click at [113, 142] on input "**********" at bounding box center [324, 141] width 521 height 10
type input "**********"
click at [290, 172] on div at bounding box center [327, 380] width 502 height 427
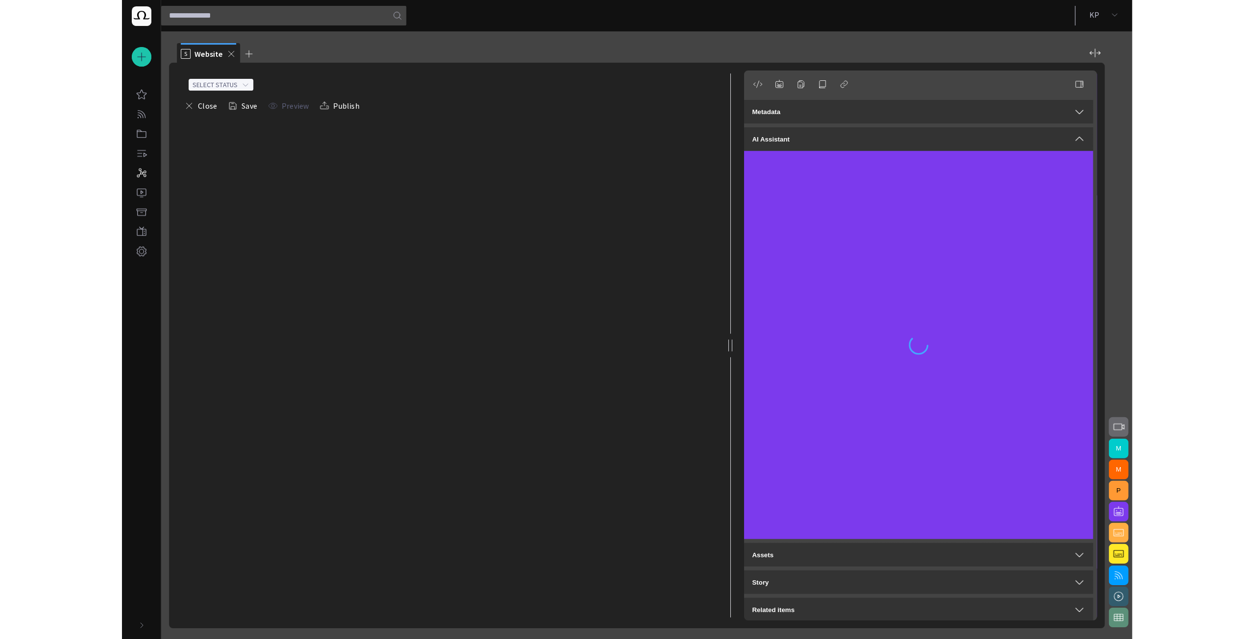
scroll to position [1, 0]
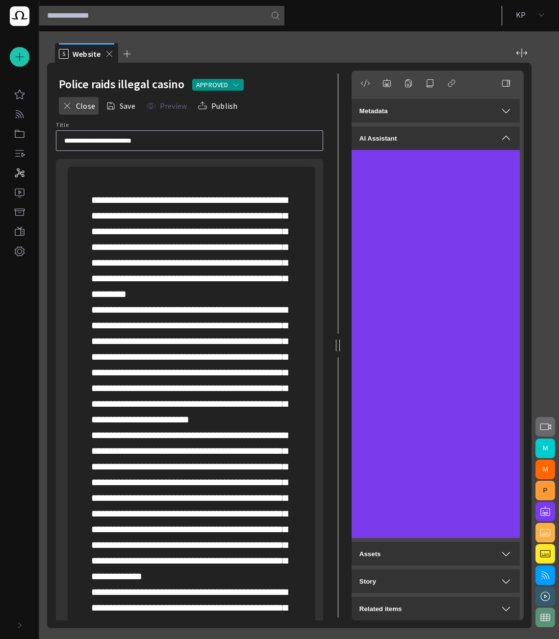
click at [82, 106] on button "Close" at bounding box center [79, 106] width 40 height 18
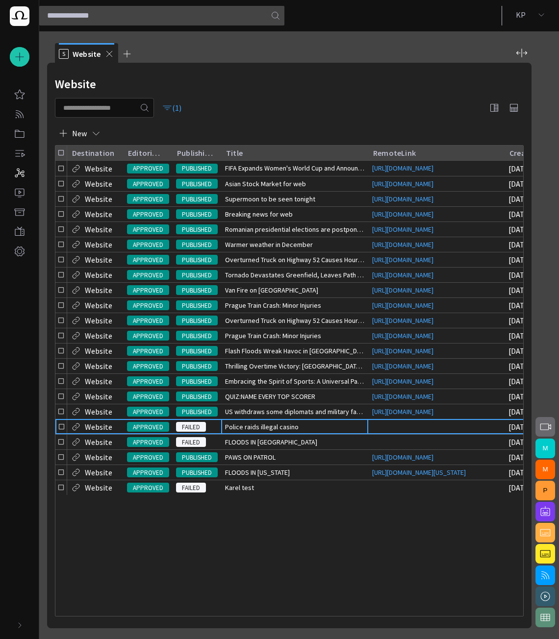
click at [97, 114] on div at bounding box center [104, 108] width 99 height 20
type input "****"
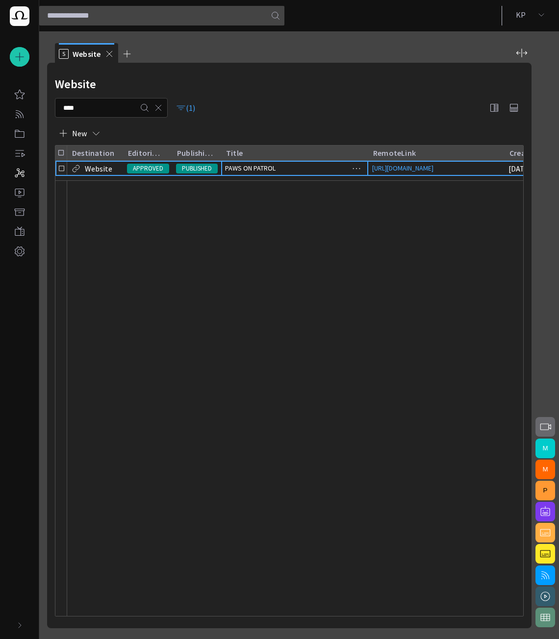
click at [264, 173] on span "PAWS ON PATROL" at bounding box center [250, 168] width 50 height 10
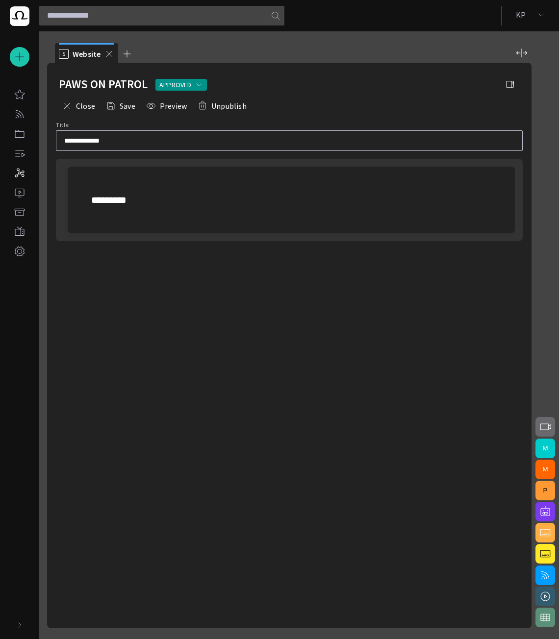
click at [175, 197] on p "*********" at bounding box center [291, 200] width 400 height 16
click at [218, 105] on button "Unpublish" at bounding box center [222, 106] width 56 height 18
click at [76, 105] on button "Close" at bounding box center [79, 106] width 40 height 18
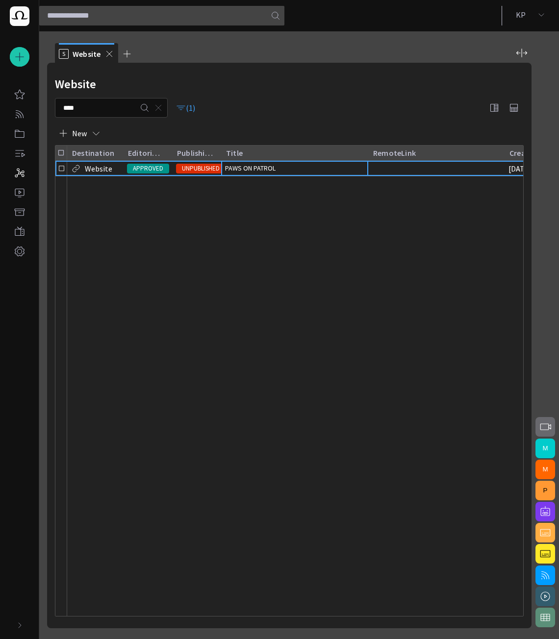
click at [163, 112] on span "button" at bounding box center [158, 108] width 10 height 10
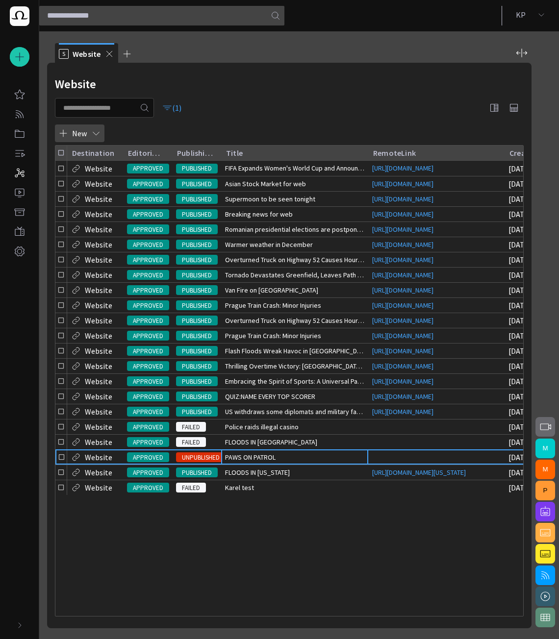
click at [92, 134] on span "button" at bounding box center [96, 133] width 10 height 10
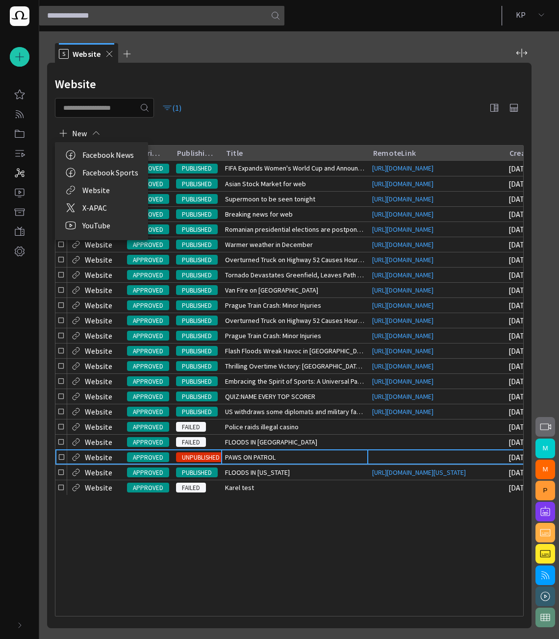
click at [103, 188] on li "Website" at bounding box center [101, 190] width 93 height 18
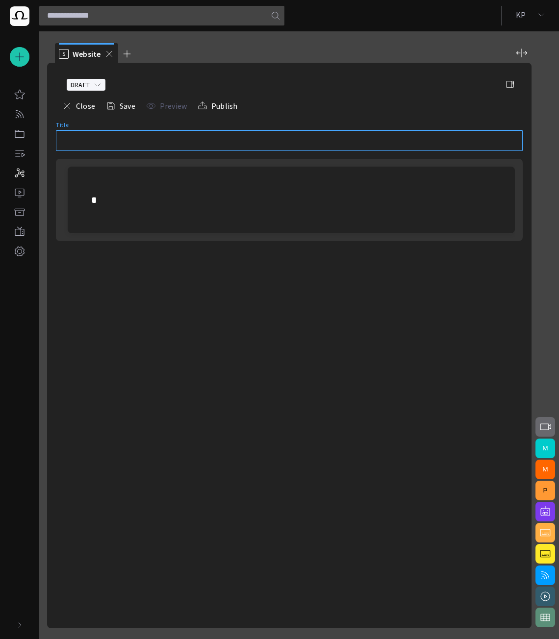
click at [142, 139] on input "Title" at bounding box center [289, 141] width 450 height 10
type input "**********"
click at [123, 173] on div at bounding box center [290, 200] width 431 height 67
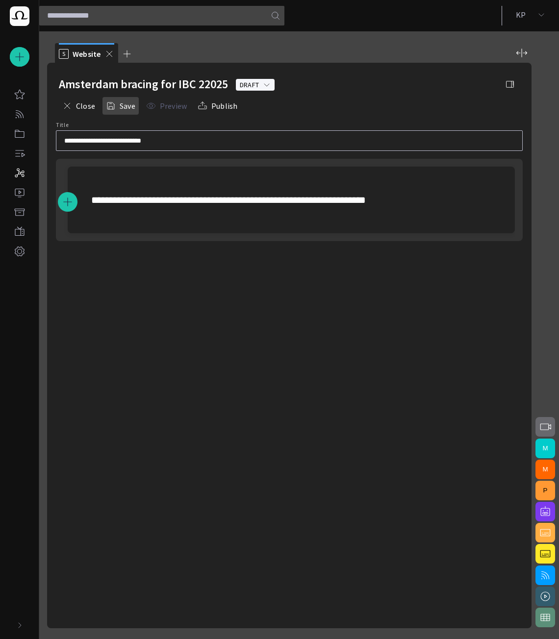
click at [107, 102] on span "button" at bounding box center [111, 106] width 10 height 10
click at [211, 103] on button "Publish" at bounding box center [217, 106] width 47 height 18
click at [70, 106] on span "button" at bounding box center [67, 106] width 10 height 10
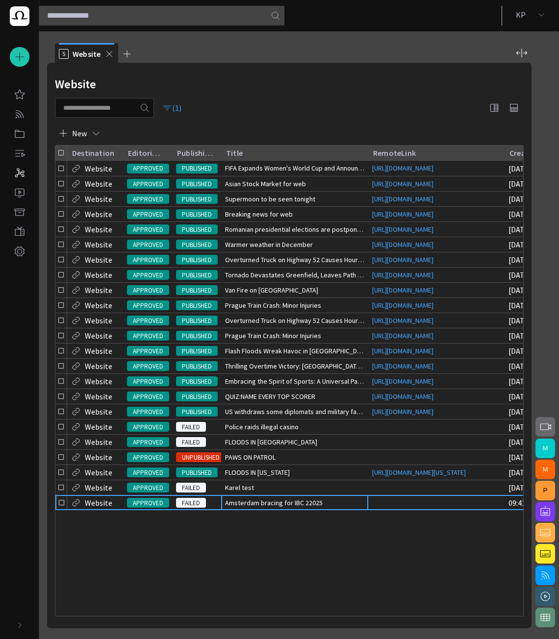
click at [135, 101] on div at bounding box center [104, 108] width 99 height 20
type input "*********"
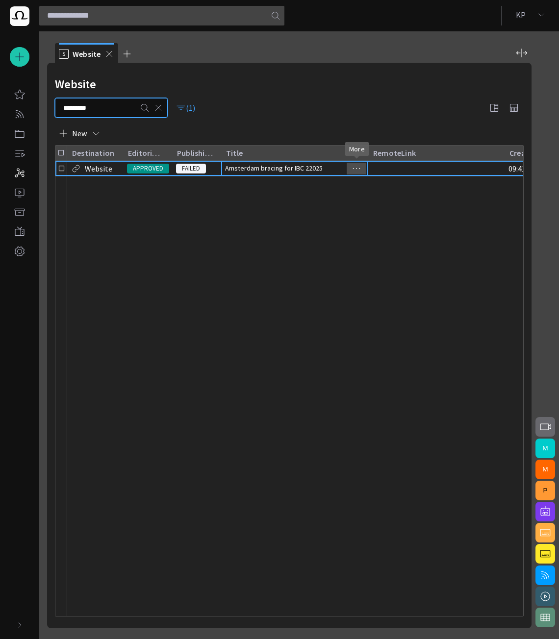
click at [359, 168] on span "button" at bounding box center [356, 169] width 12 height 12
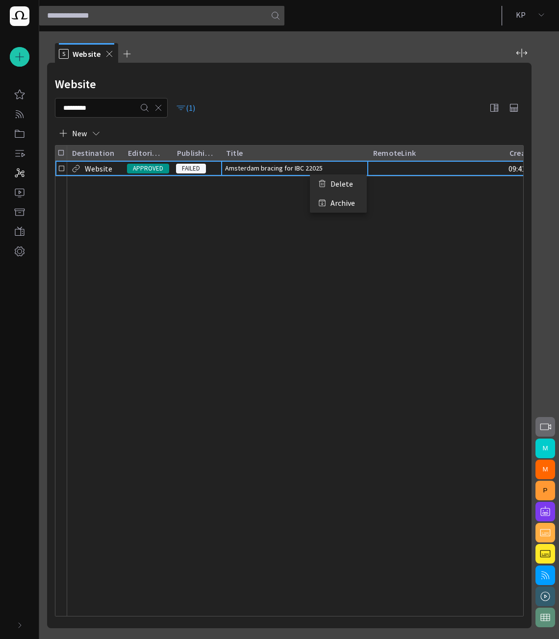
click at [333, 186] on li "Delete" at bounding box center [338, 183] width 57 height 19
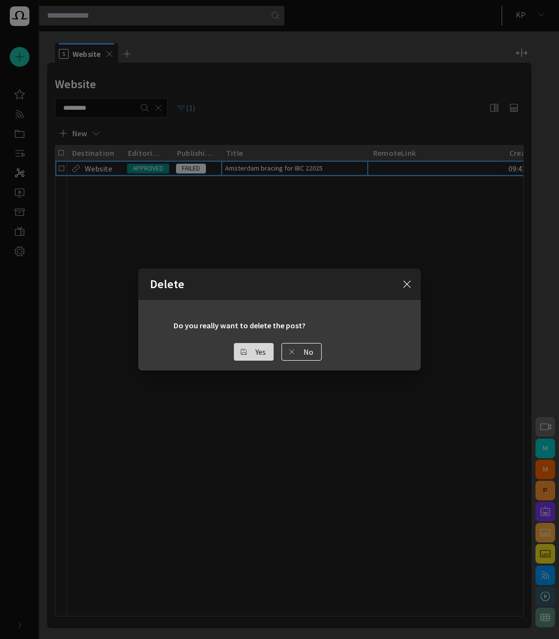
click at [250, 353] on button "Yes" at bounding box center [254, 352] width 40 height 18
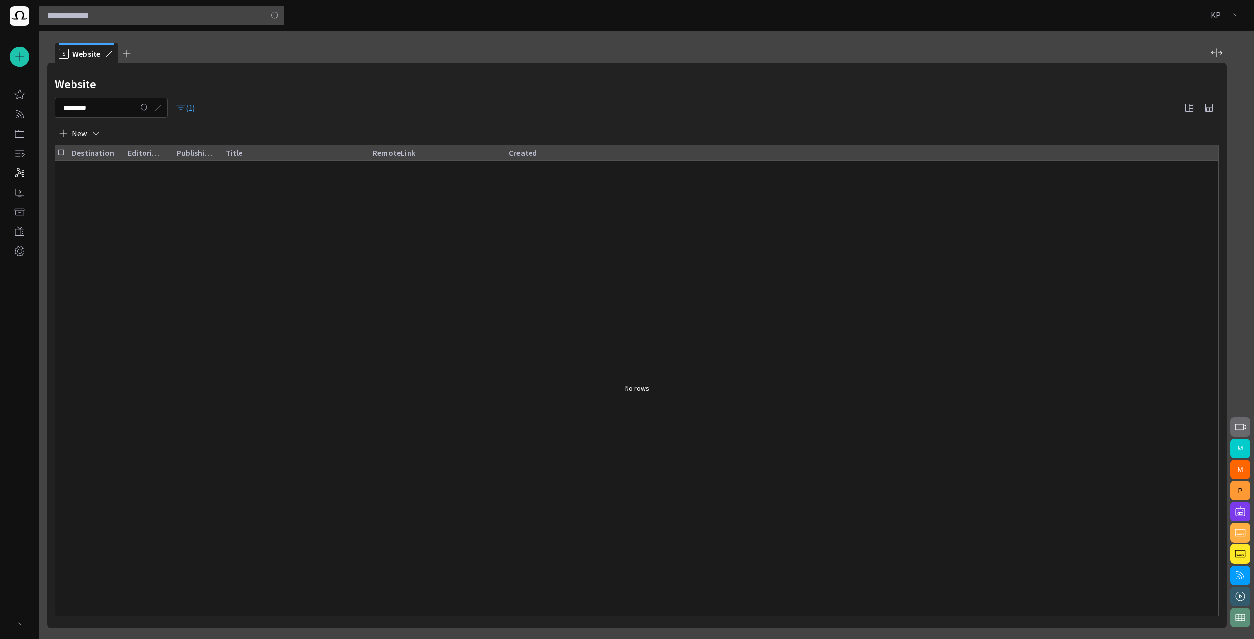
click at [163, 111] on span "button" at bounding box center [158, 108] width 10 height 10
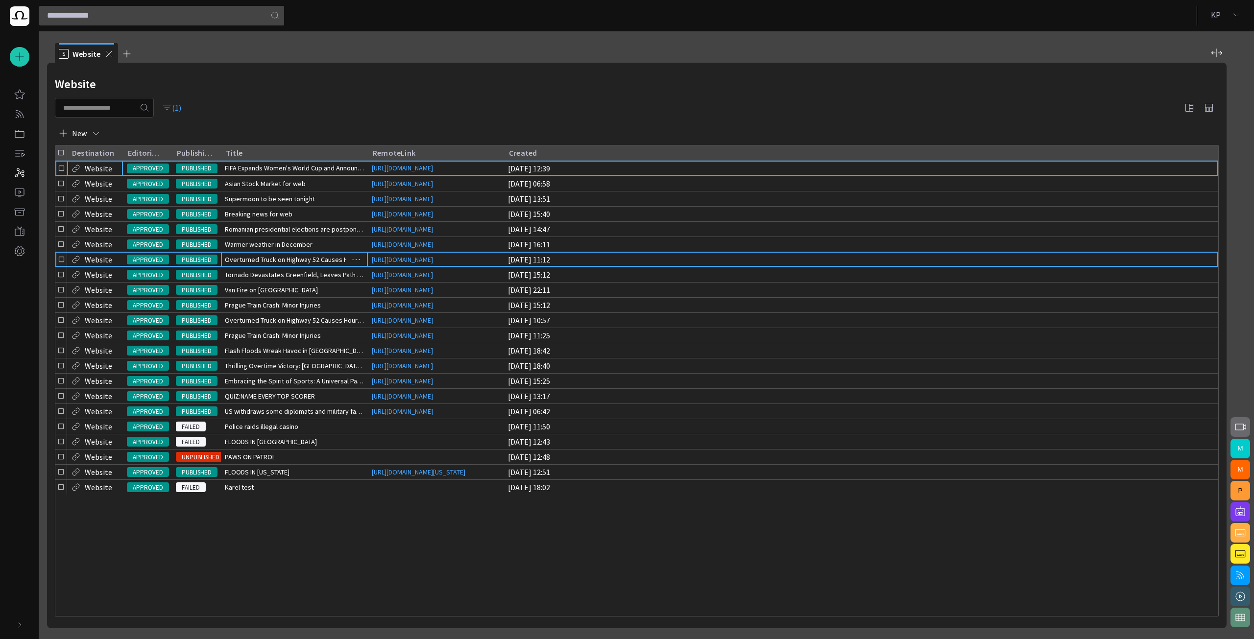
click at [268, 265] on span "Overturned Truck on Highway 52 Causes Hours-Long Traffic Cha" at bounding box center [294, 260] width 139 height 10
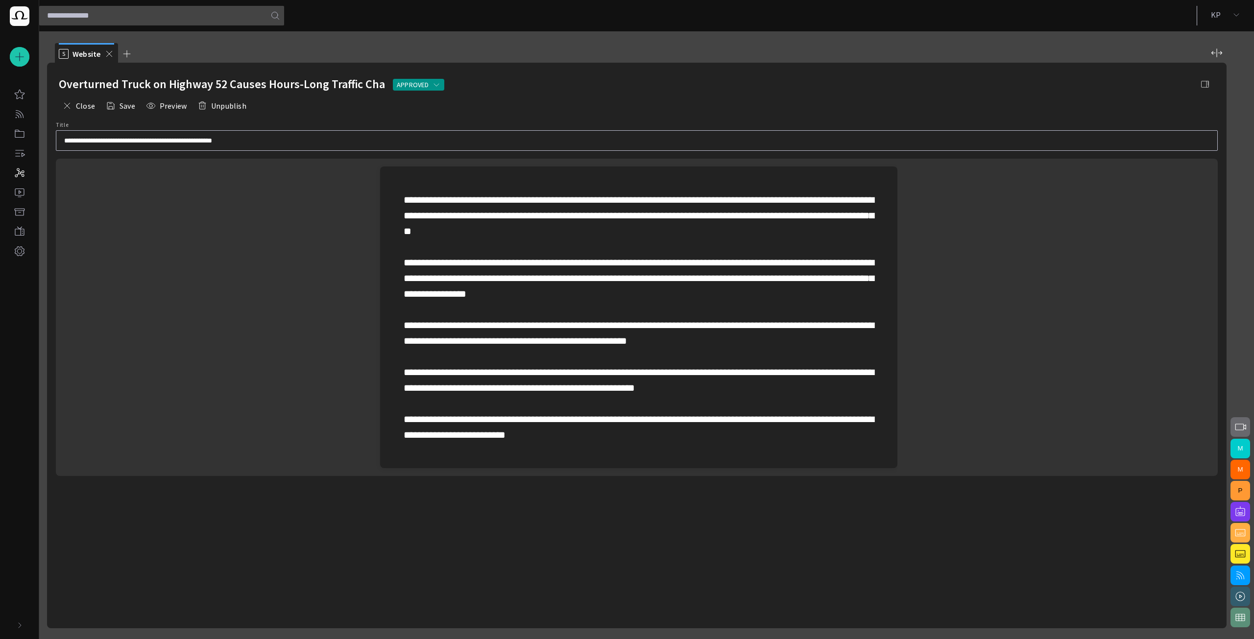
click at [1009, 86] on button "button" at bounding box center [1206, 84] width 20 height 20
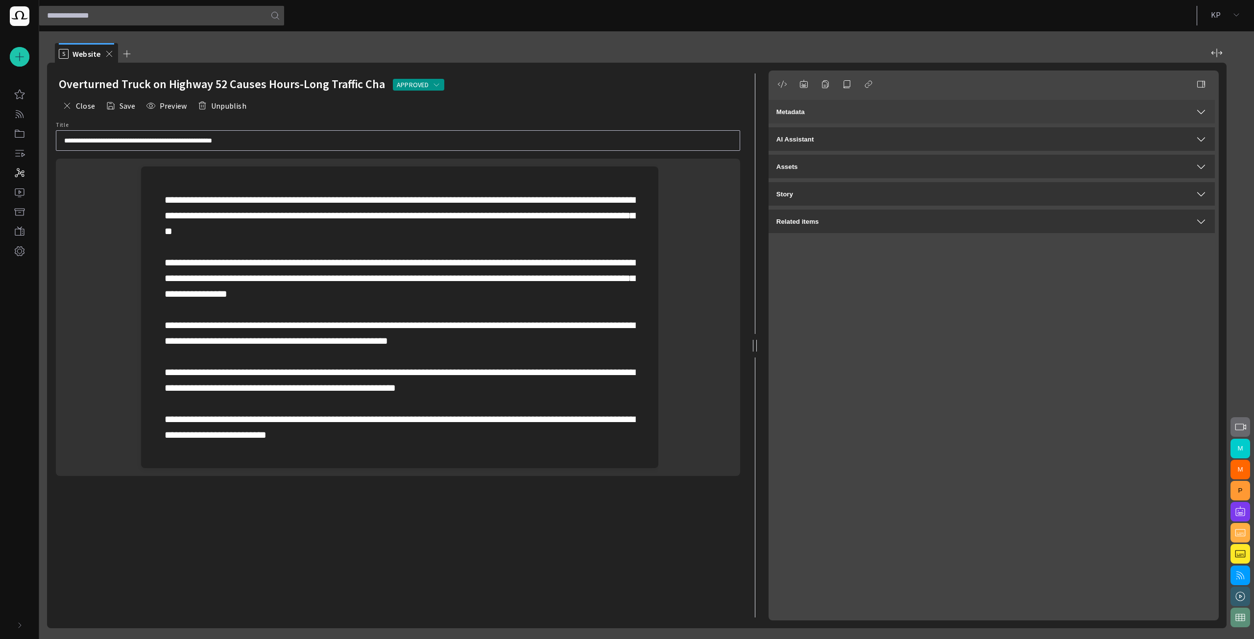
click at [860, 114] on div "Metadata" at bounding box center [992, 112] width 431 height 12
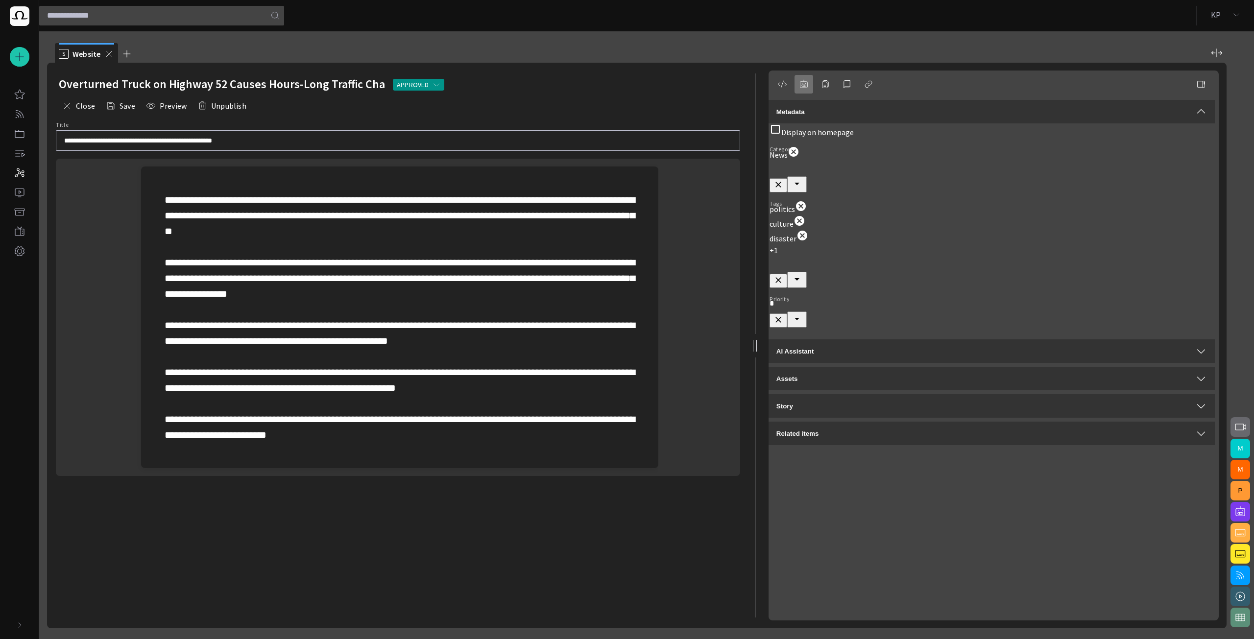
click at [803, 87] on span "button" at bounding box center [804, 84] width 10 height 10
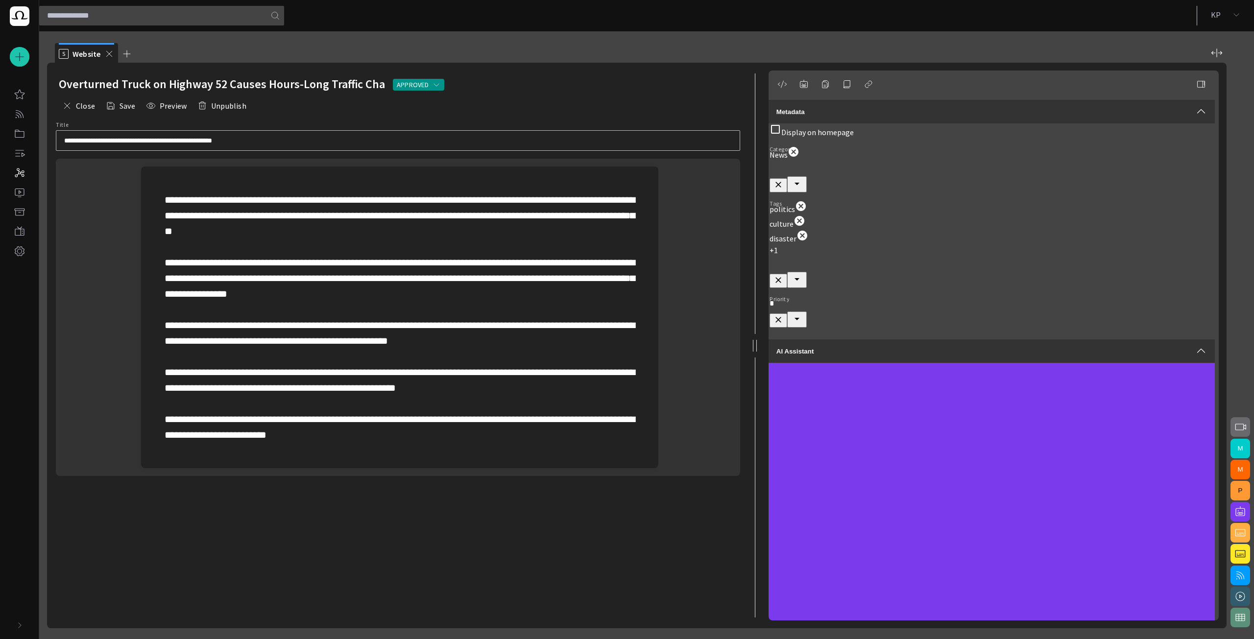
click at [1009, 106] on span "button" at bounding box center [1202, 112] width 12 height 12
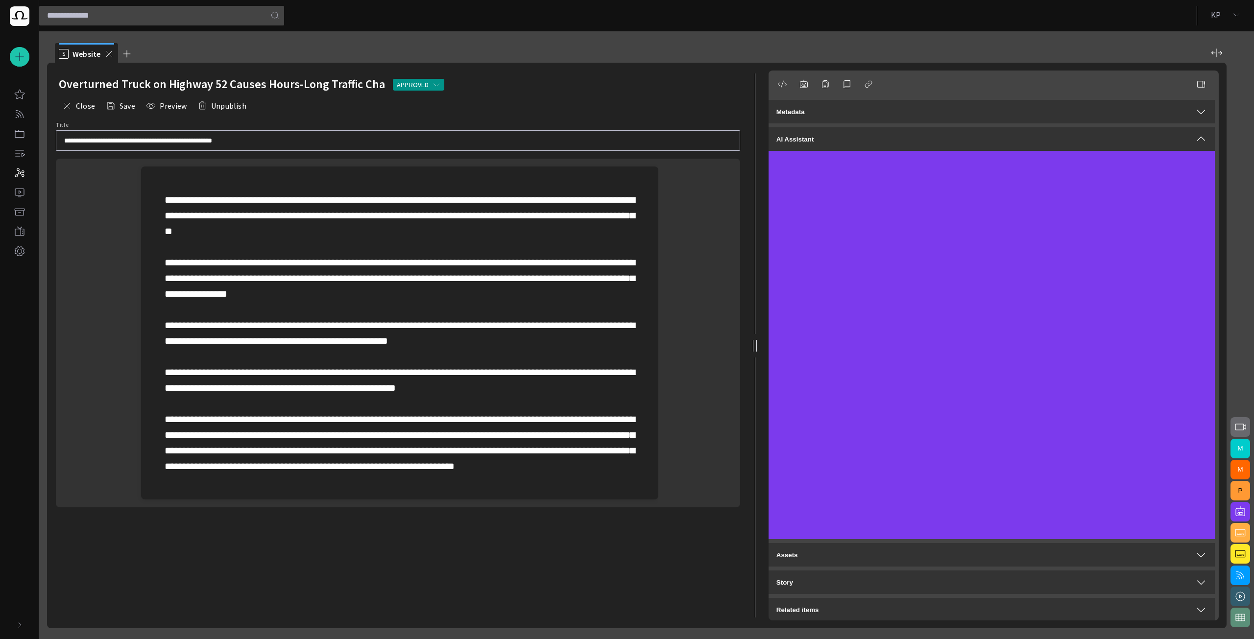
click at [334, 474] on p at bounding box center [400, 333] width 470 height 282
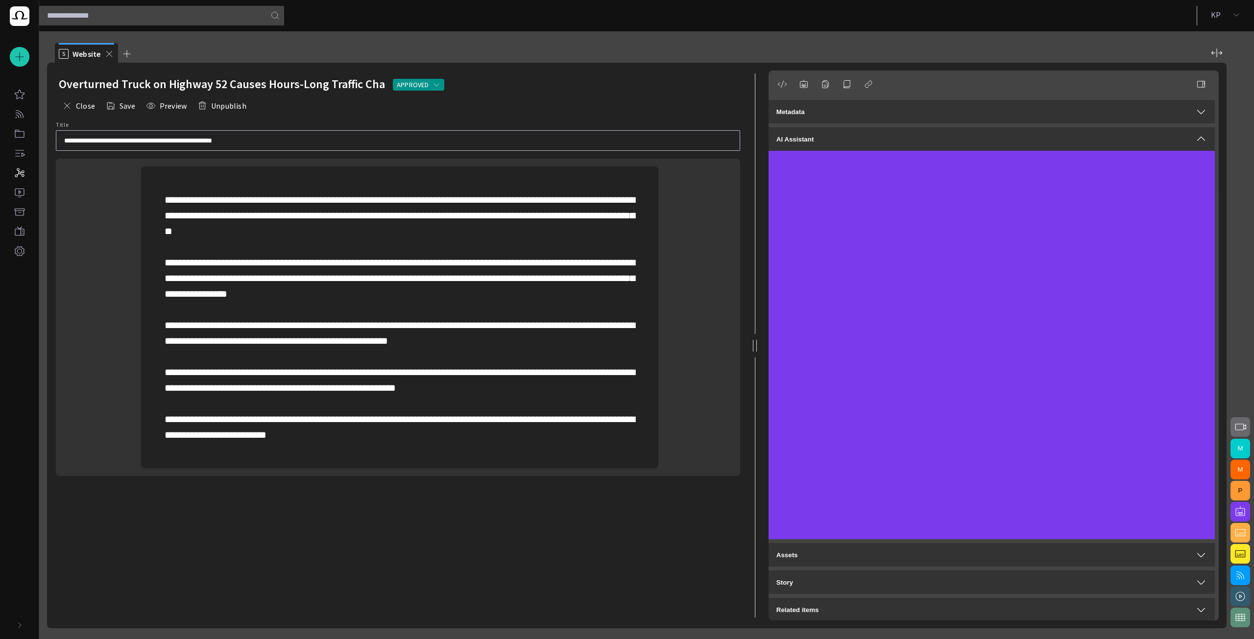
click at [339, 448] on div "**********" at bounding box center [400, 318] width 502 height 302
